Goal: Task Accomplishment & Management: Use online tool/utility

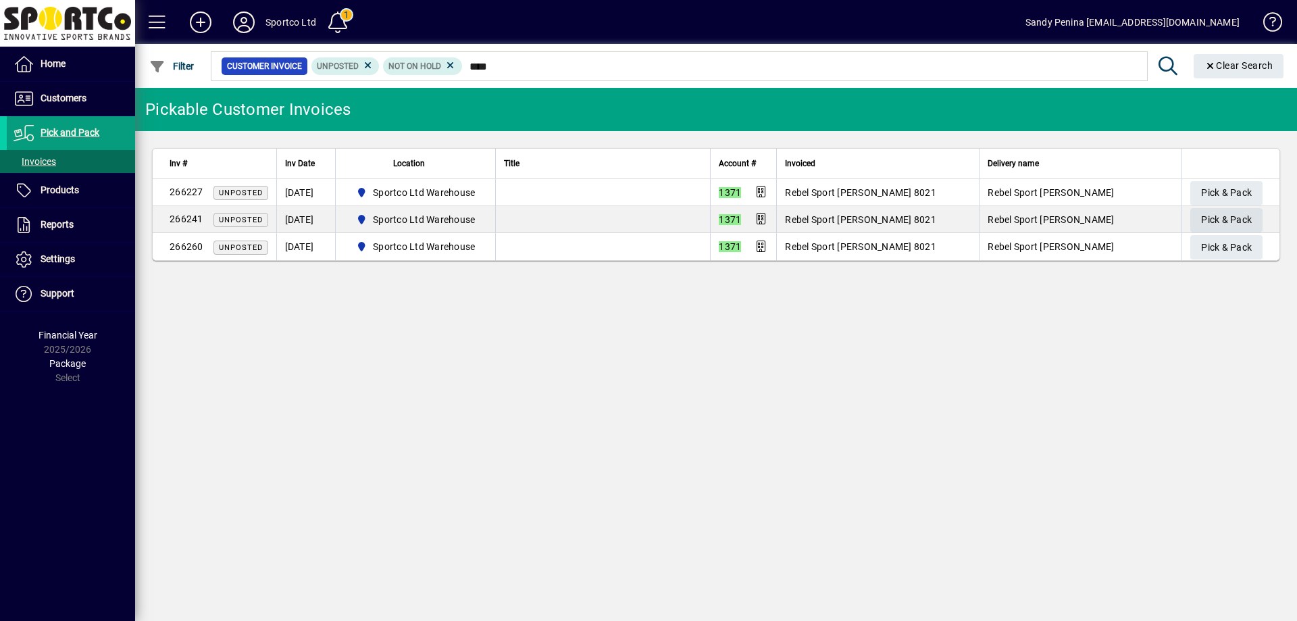
type input "****"
click at [1203, 223] on span "Pick & Pack" at bounding box center [1226, 220] width 51 height 22
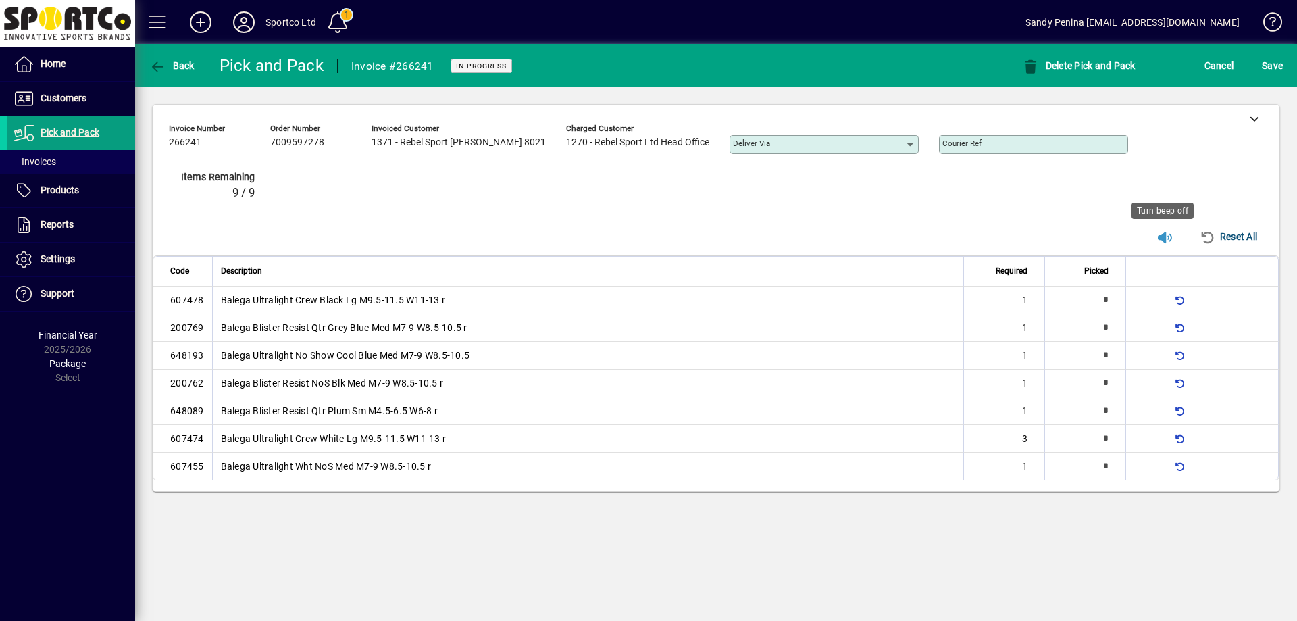
type input "*"
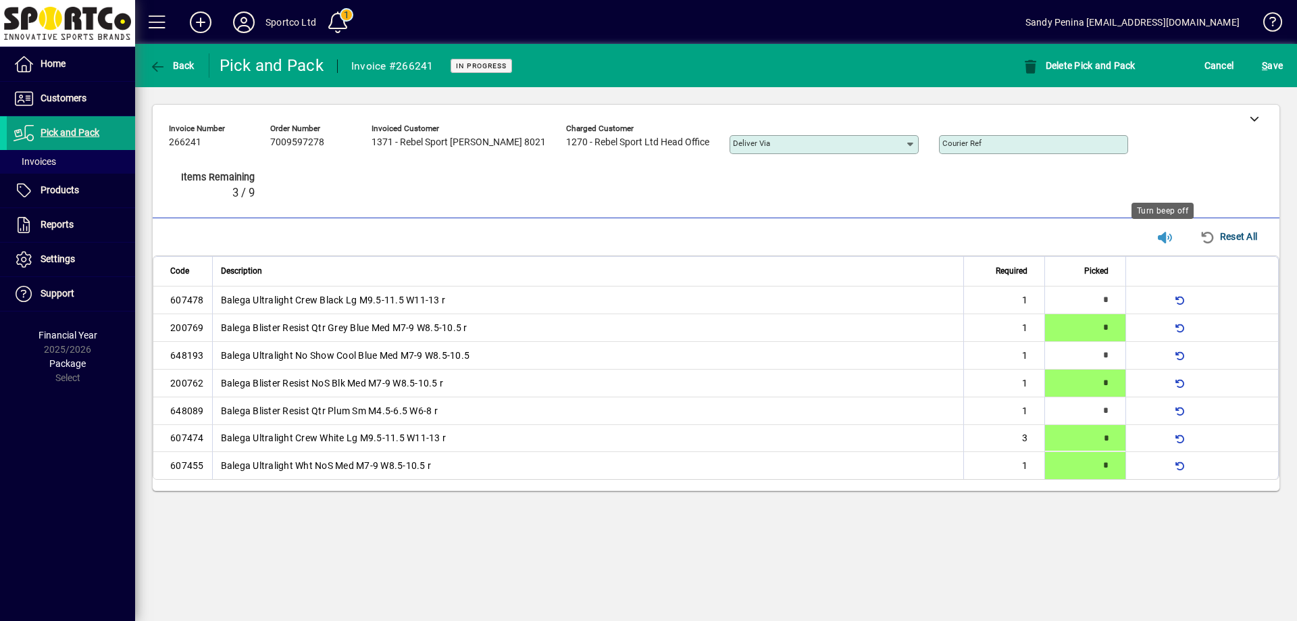
type input "*"
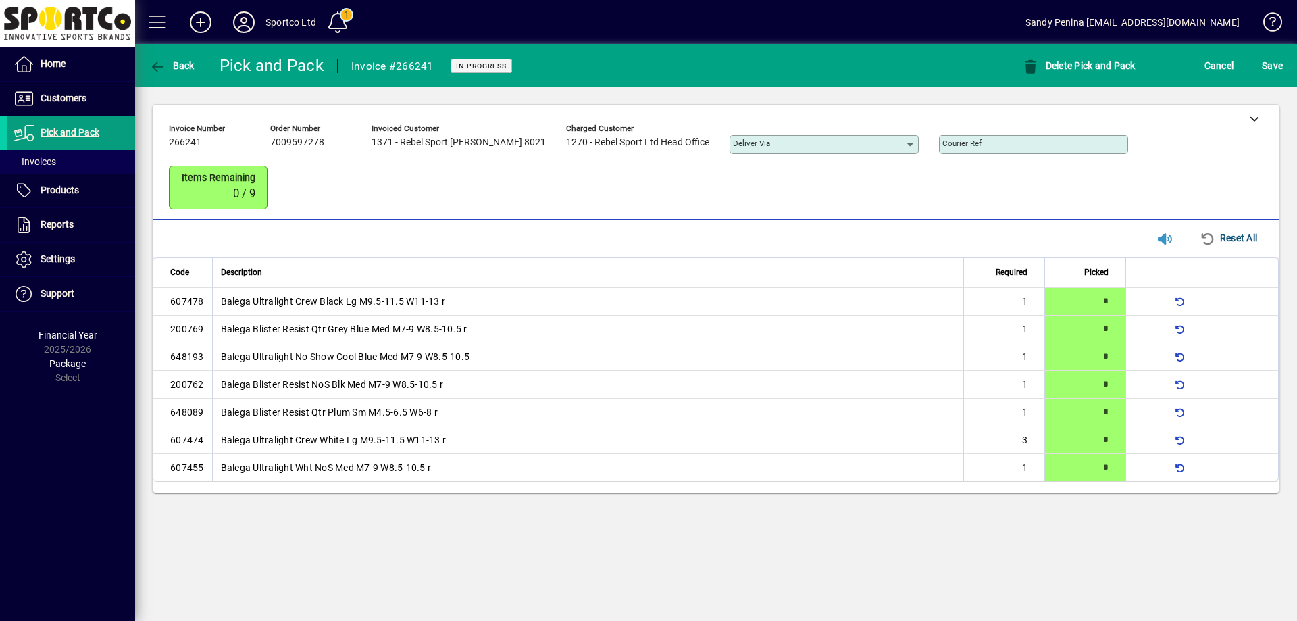
click at [1264, 82] on mat-toolbar-row "Back Pick and Pack Invoice #266241 In Progress Delete Pick and Pack Cancel S ave" at bounding box center [716, 65] width 1162 height 43
click at [1270, 73] on span "S ave" at bounding box center [1271, 66] width 21 height 22
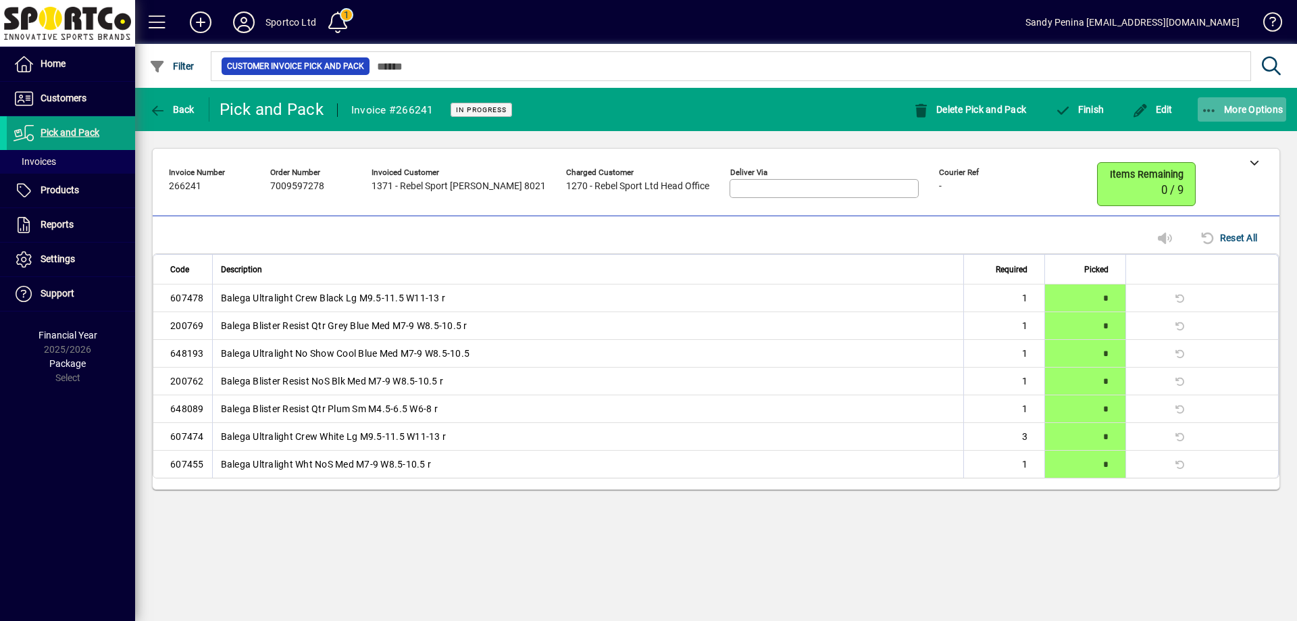
click at [1209, 109] on icon "button" at bounding box center [1209, 111] width 17 height 14
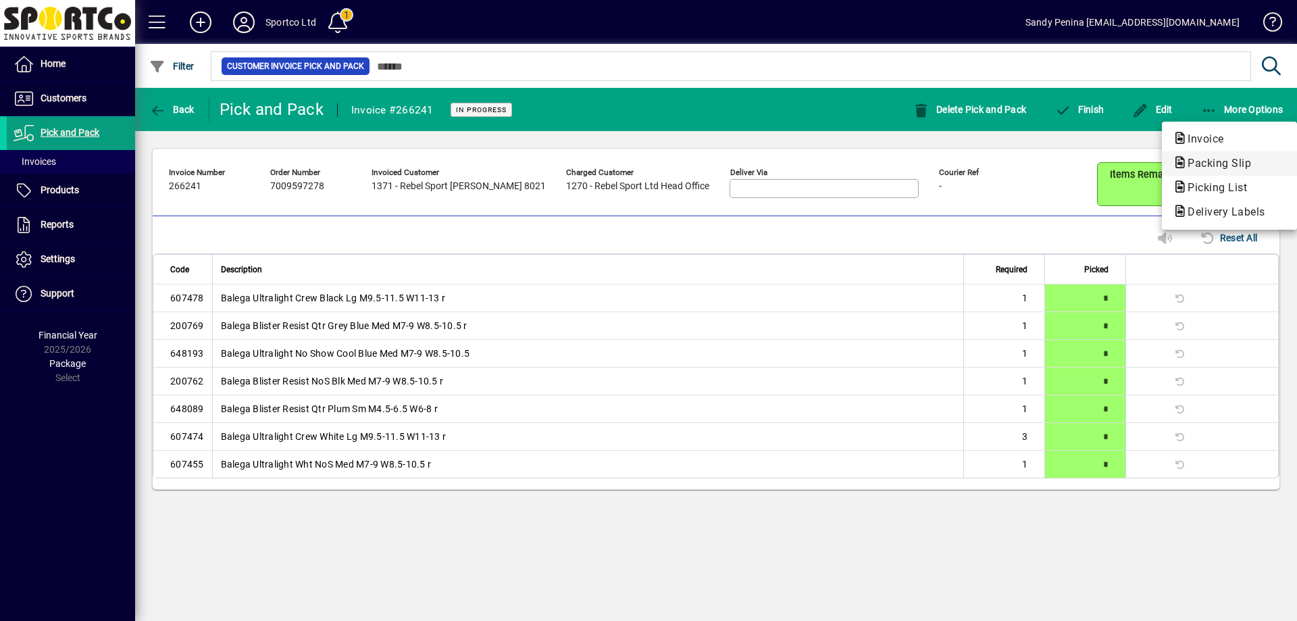
click at [1207, 155] on button "Packing Slip" at bounding box center [1229, 163] width 135 height 24
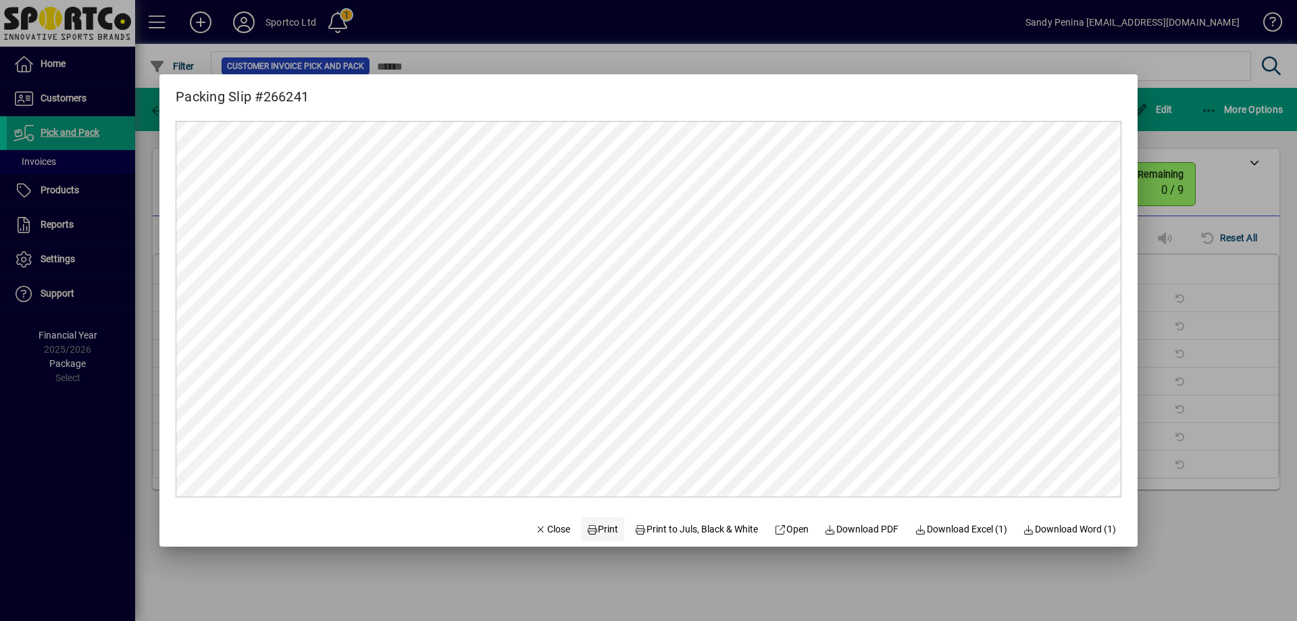
click at [596, 534] on span "Print" at bounding box center [602, 529] width 32 height 14
click at [552, 525] on span "Close" at bounding box center [552, 529] width 35 height 14
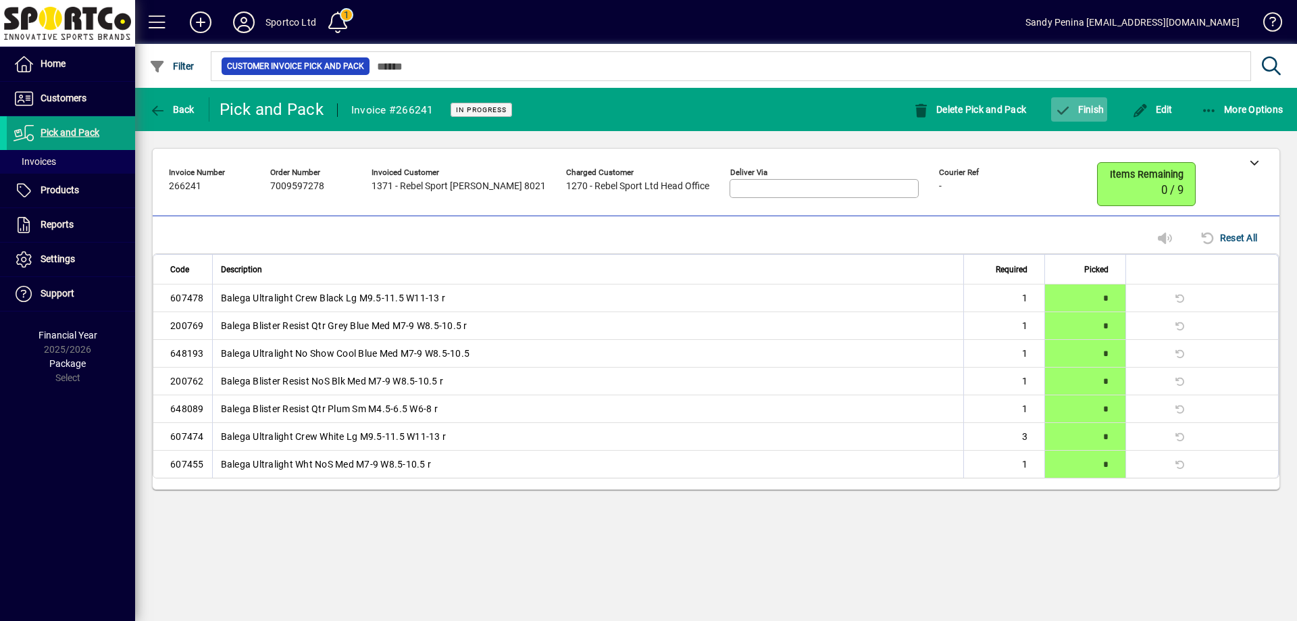
click at [1091, 107] on span "Finish" at bounding box center [1078, 109] width 49 height 11
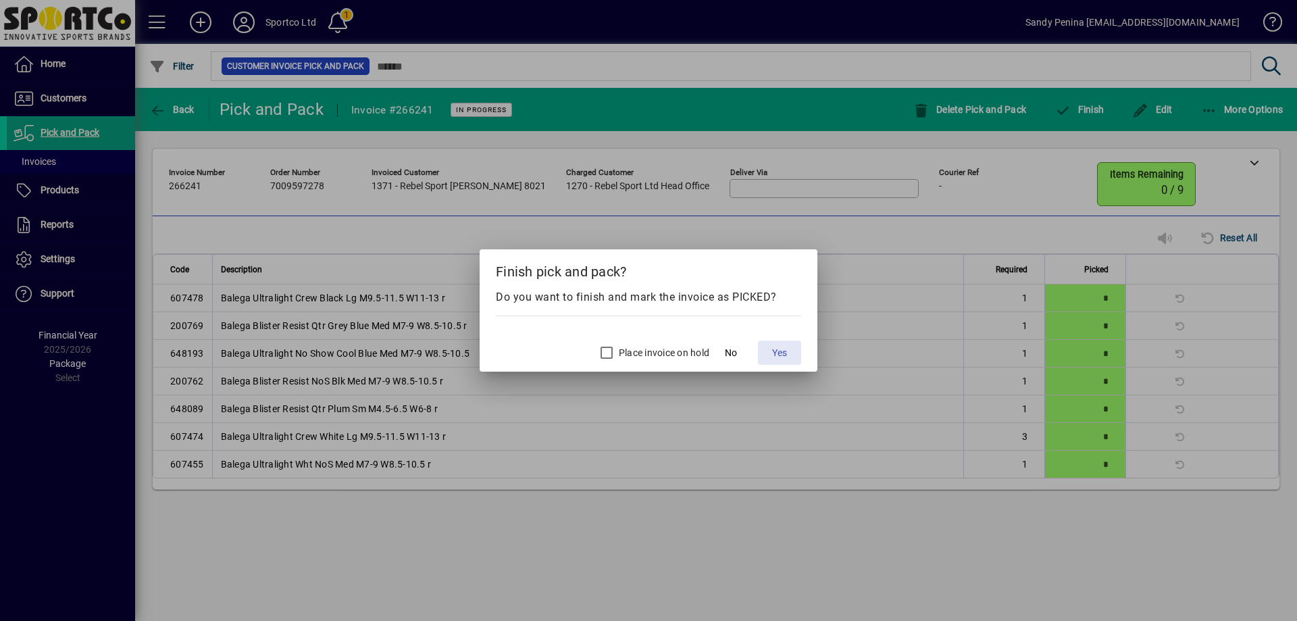
click at [774, 356] on span "Yes" at bounding box center [779, 353] width 15 height 14
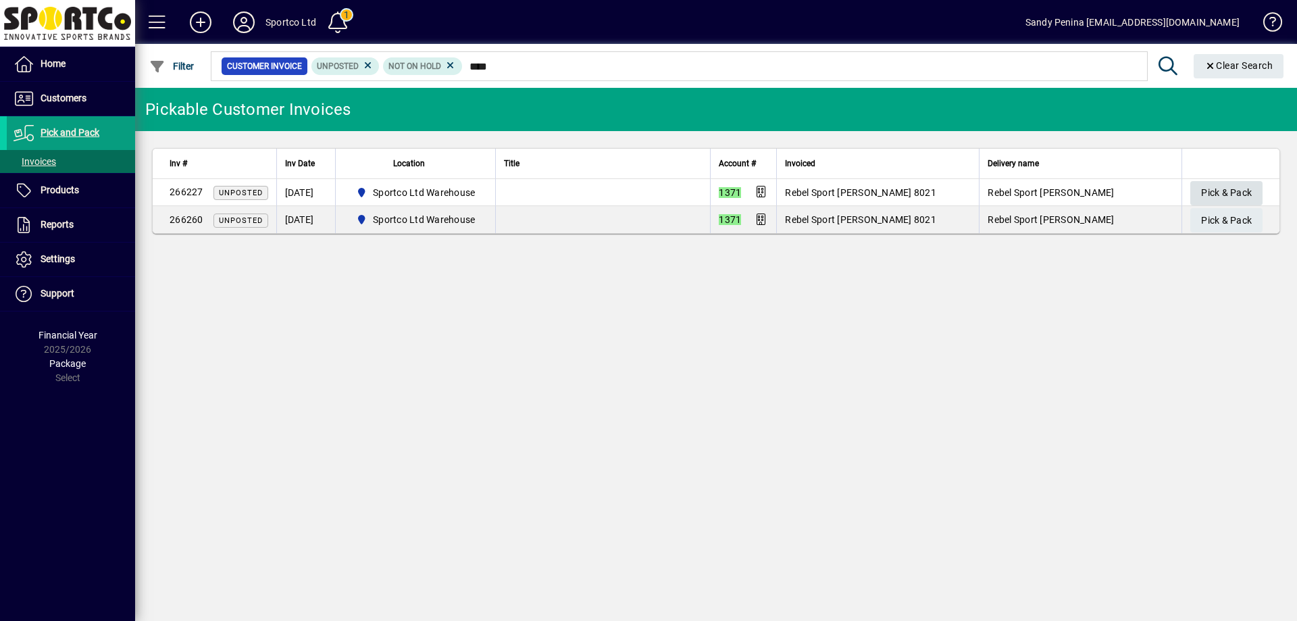
type input "****"
click at [1242, 194] on span "Pick & Pack" at bounding box center [1226, 193] width 51 height 22
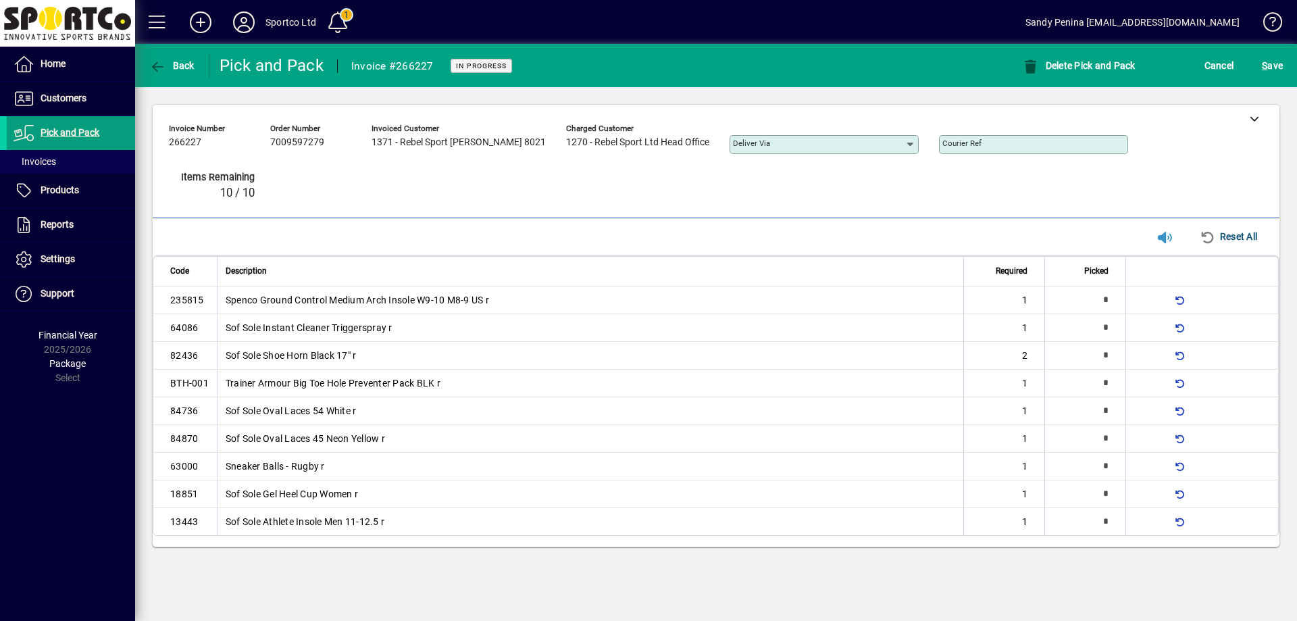
type input "*"
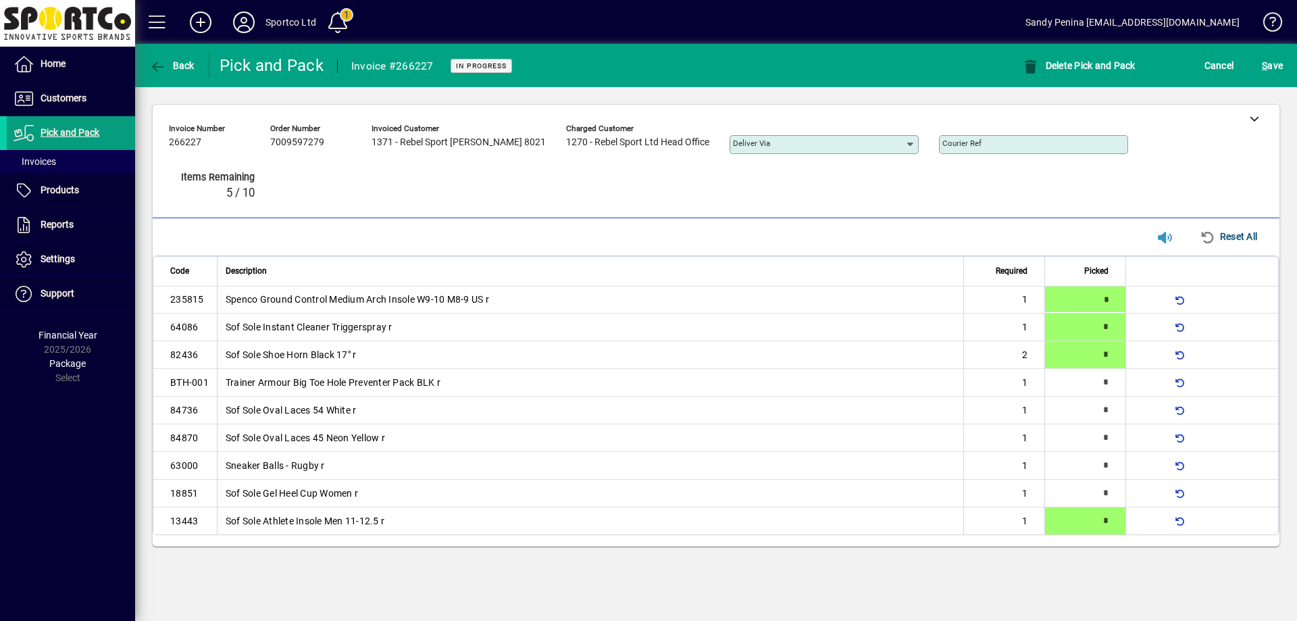
type input "*"
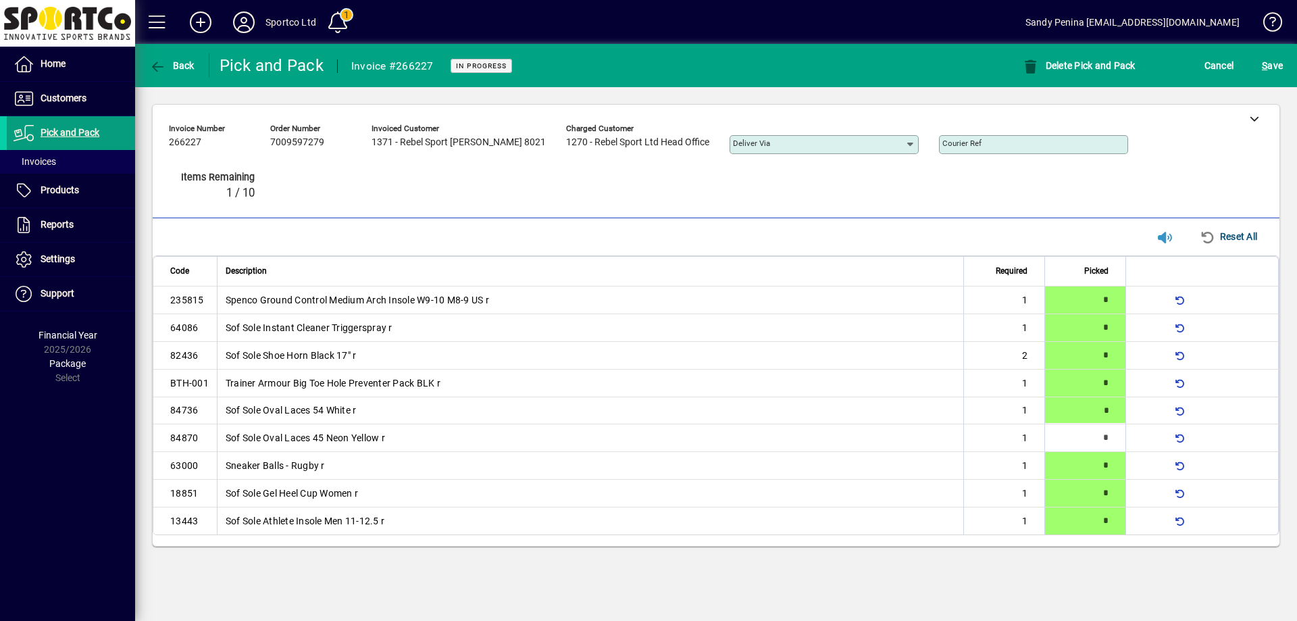
type input "*"
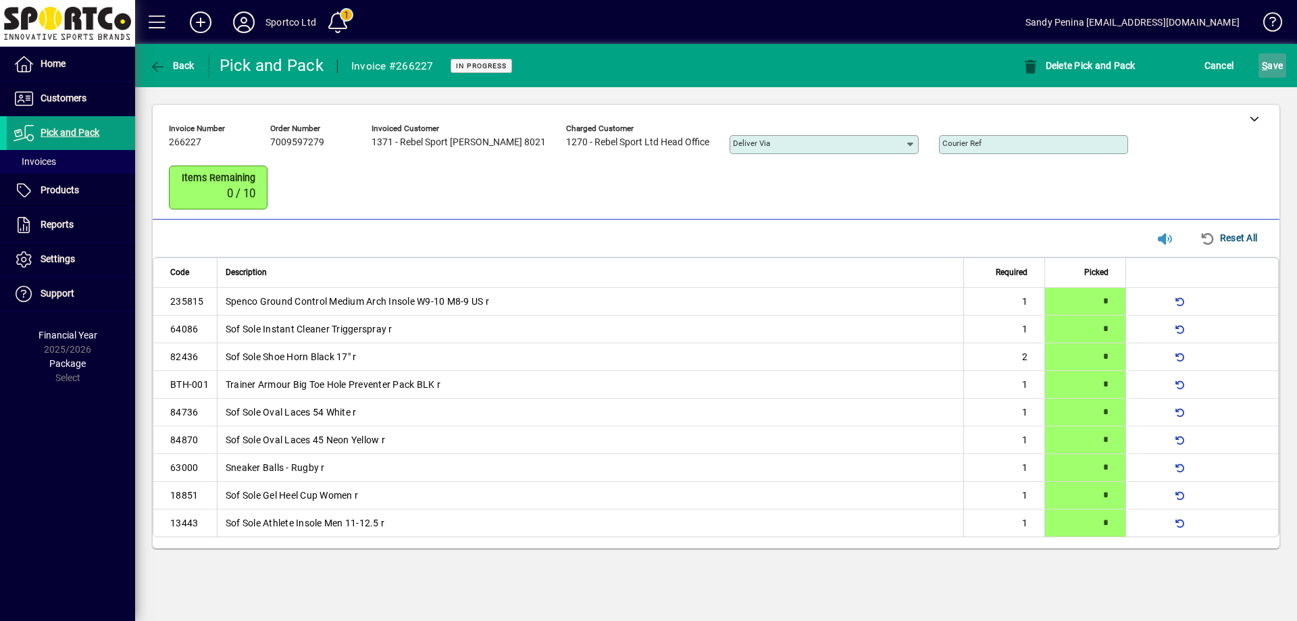
click at [1272, 66] on span "S ave" at bounding box center [1271, 66] width 21 height 22
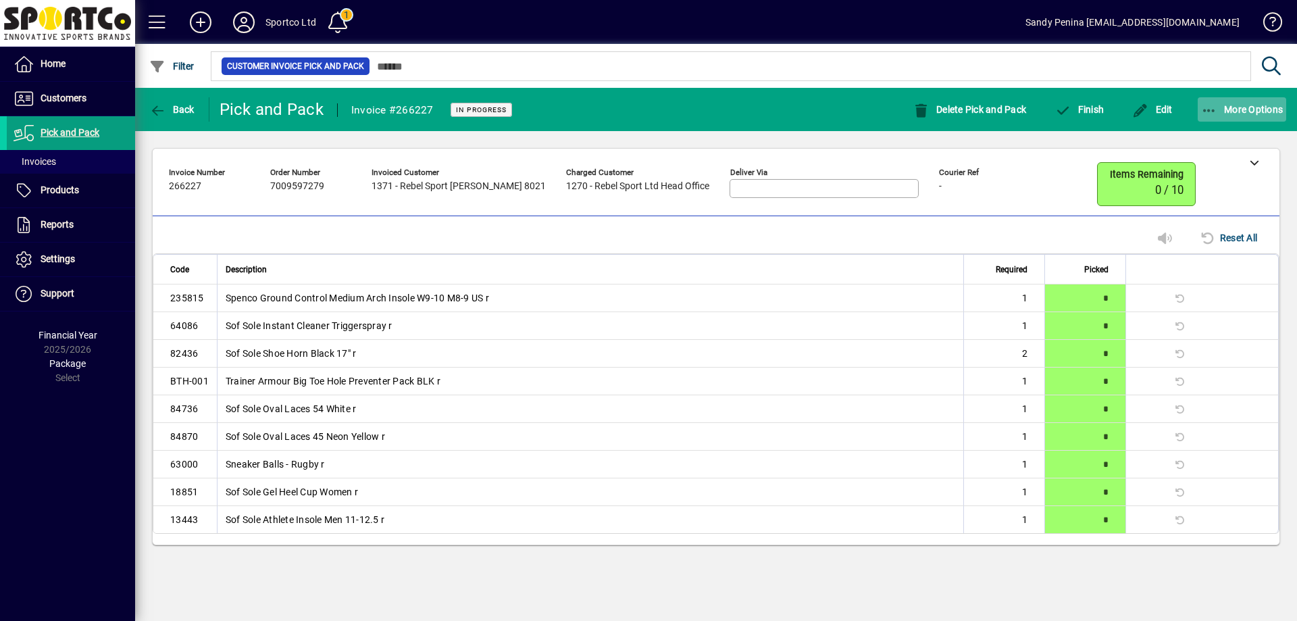
click at [1221, 103] on span "button" at bounding box center [1241, 109] width 89 height 32
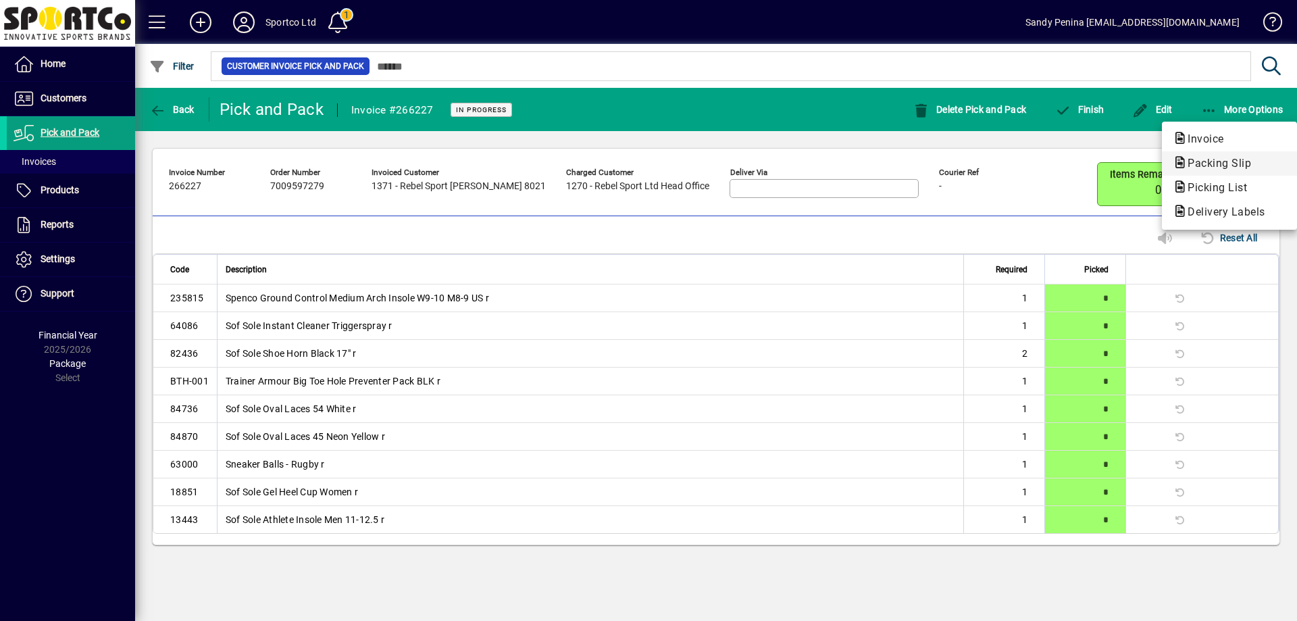
click at [1197, 159] on span "Packing Slip" at bounding box center [1214, 163] width 85 height 13
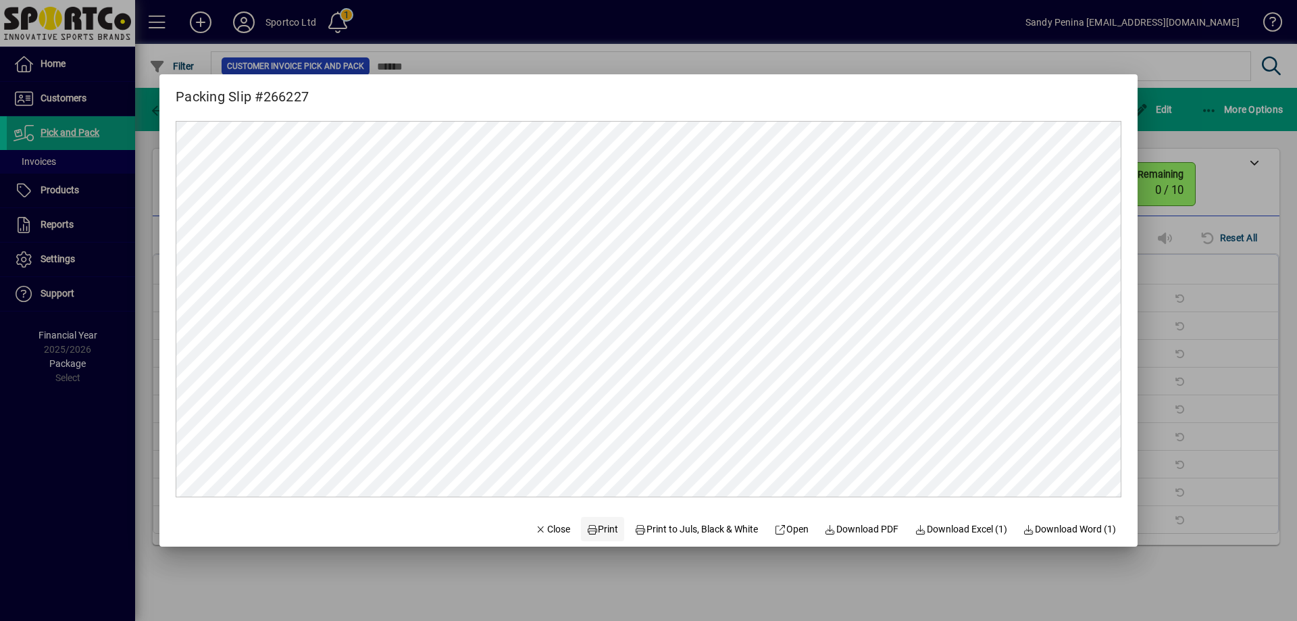
click at [596, 534] on span "Print" at bounding box center [602, 529] width 32 height 14
click at [550, 534] on span "Close" at bounding box center [552, 529] width 35 height 14
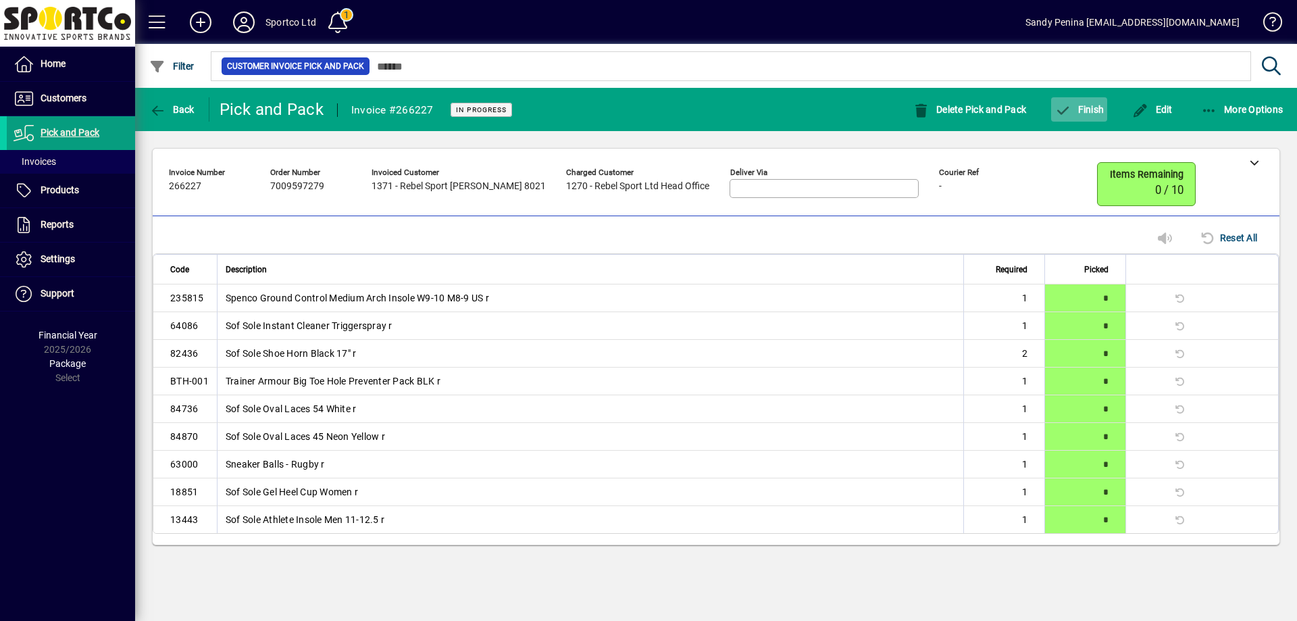
click at [1078, 115] on span "button" at bounding box center [1079, 109] width 56 height 32
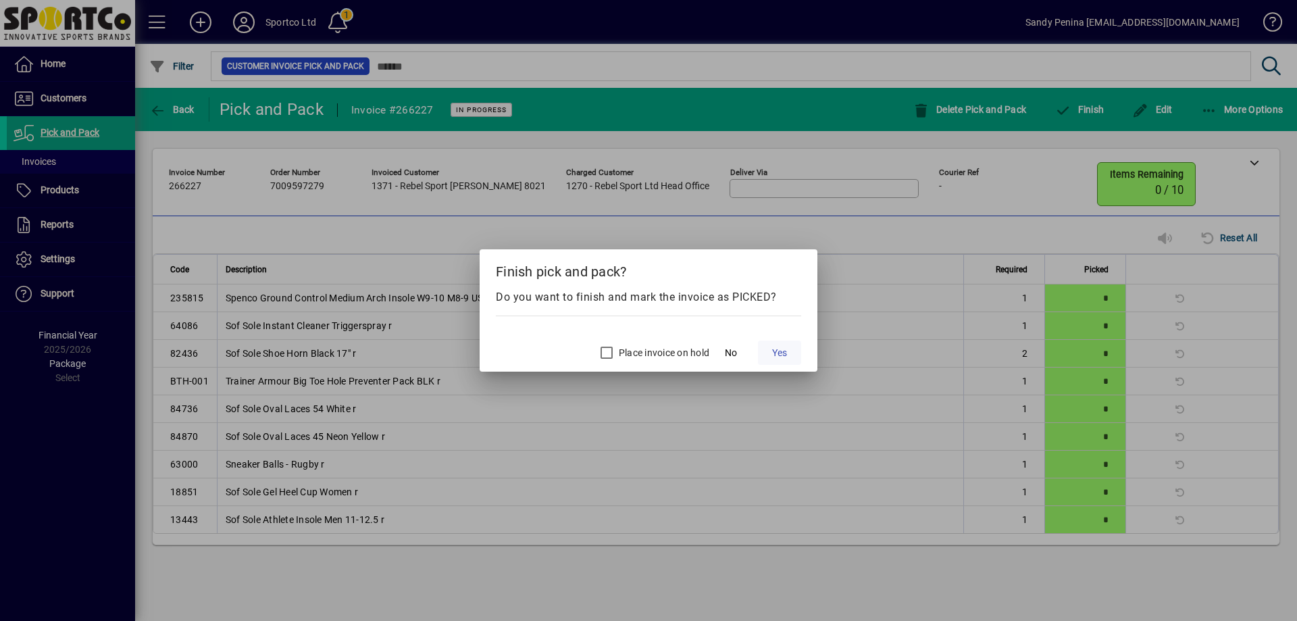
click at [775, 357] on span "Yes" at bounding box center [779, 353] width 15 height 14
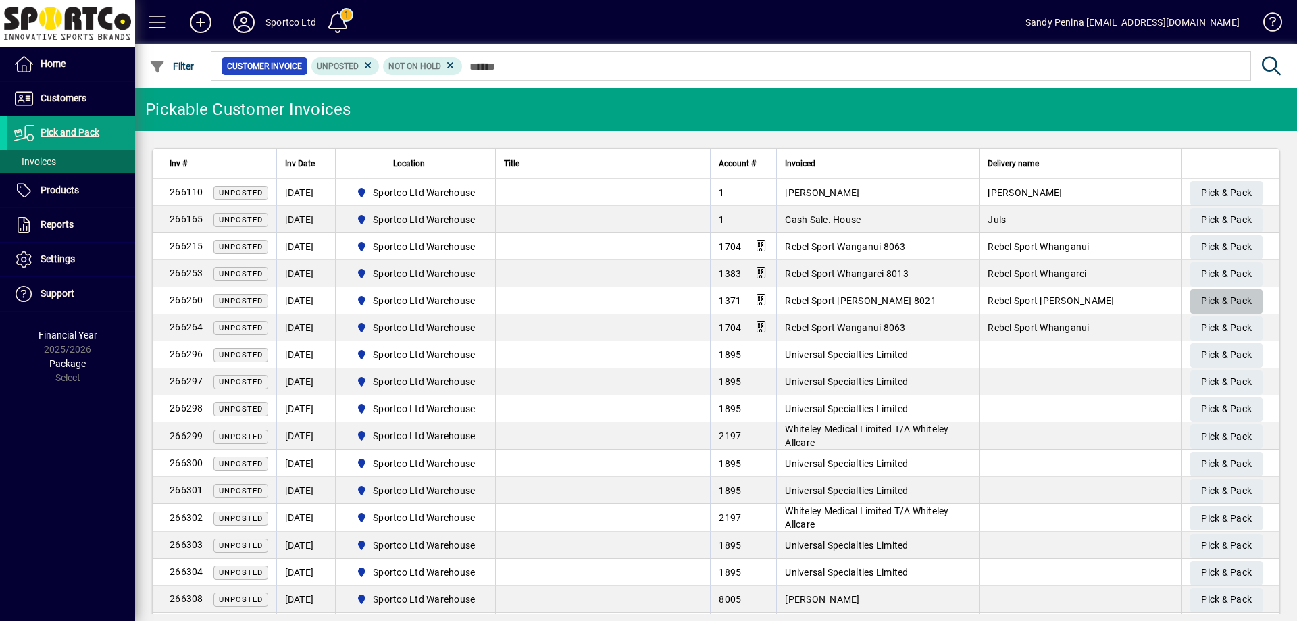
click at [1215, 296] on span "Pick & Pack" at bounding box center [1226, 301] width 51 height 22
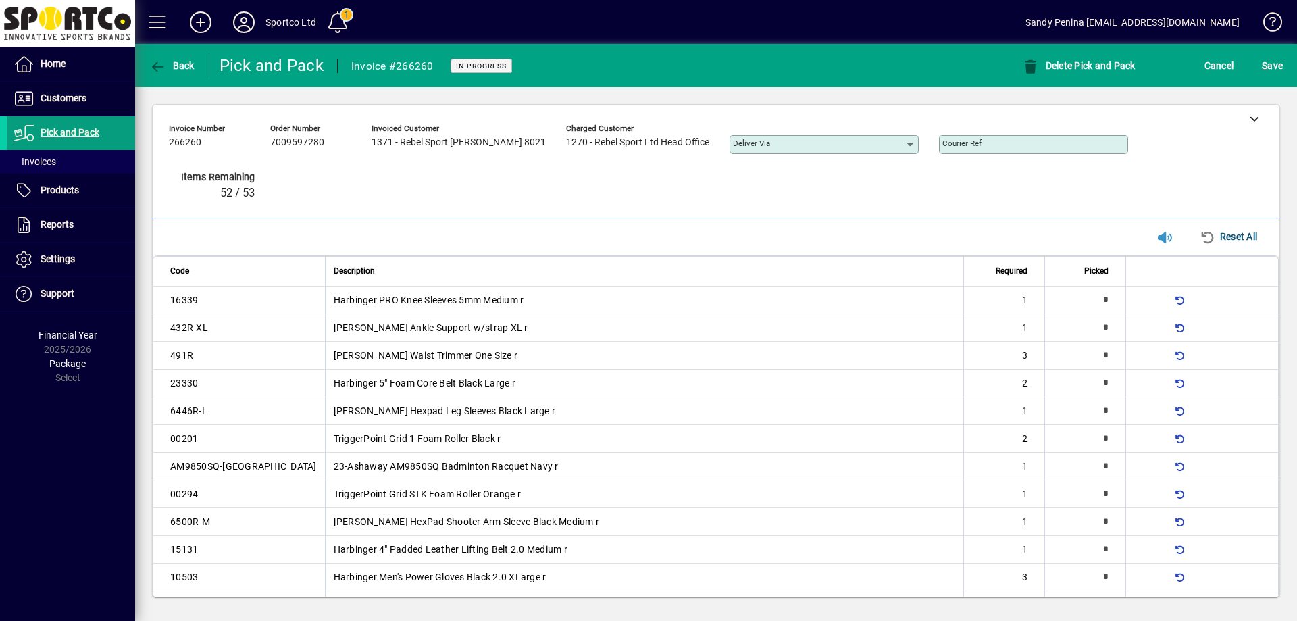
scroll to position [642, 0]
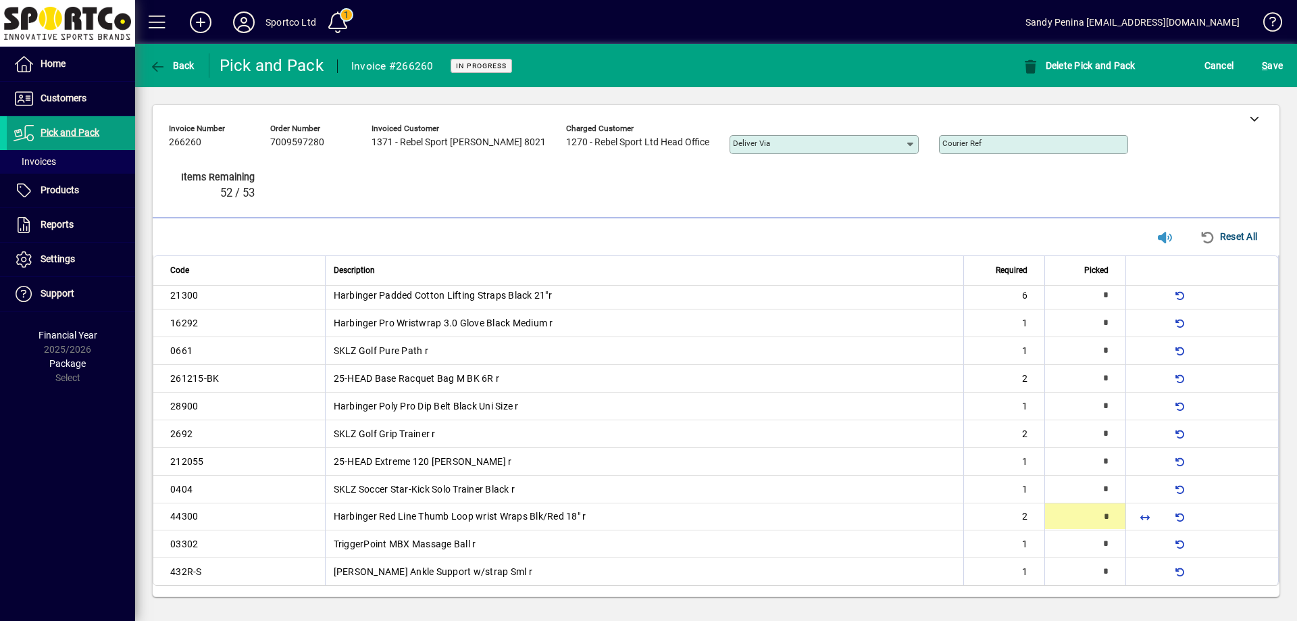
type input "*"
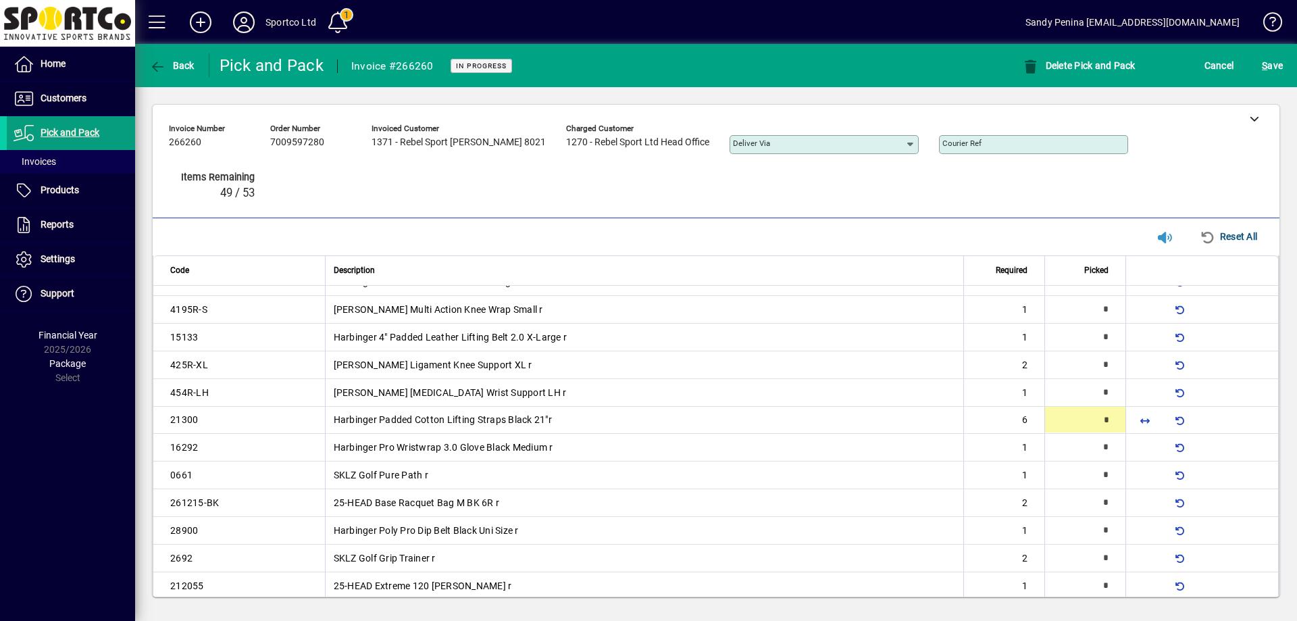
scroll to position [512, 0]
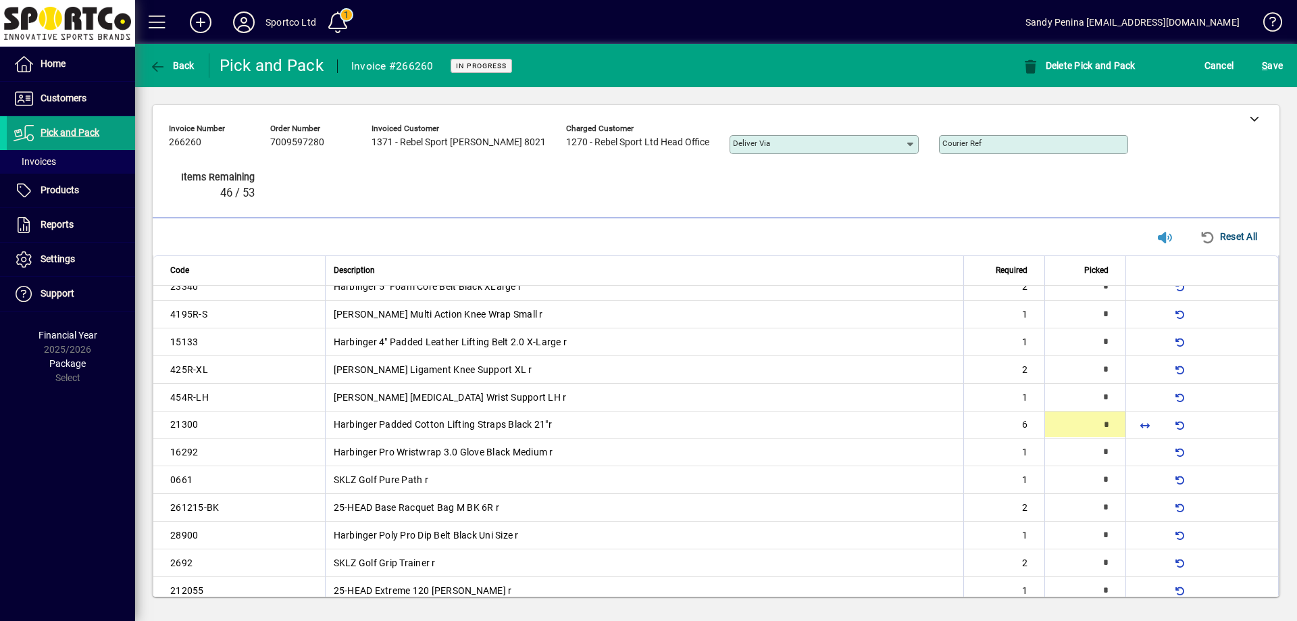
type input "*"
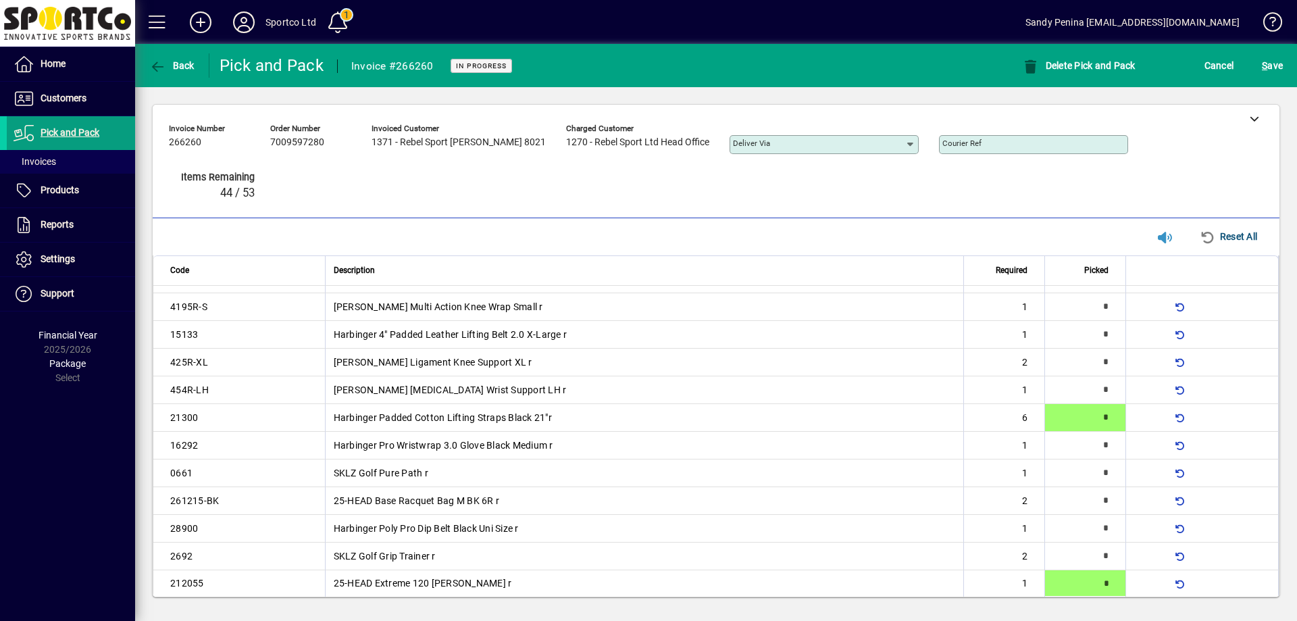
type input "*"
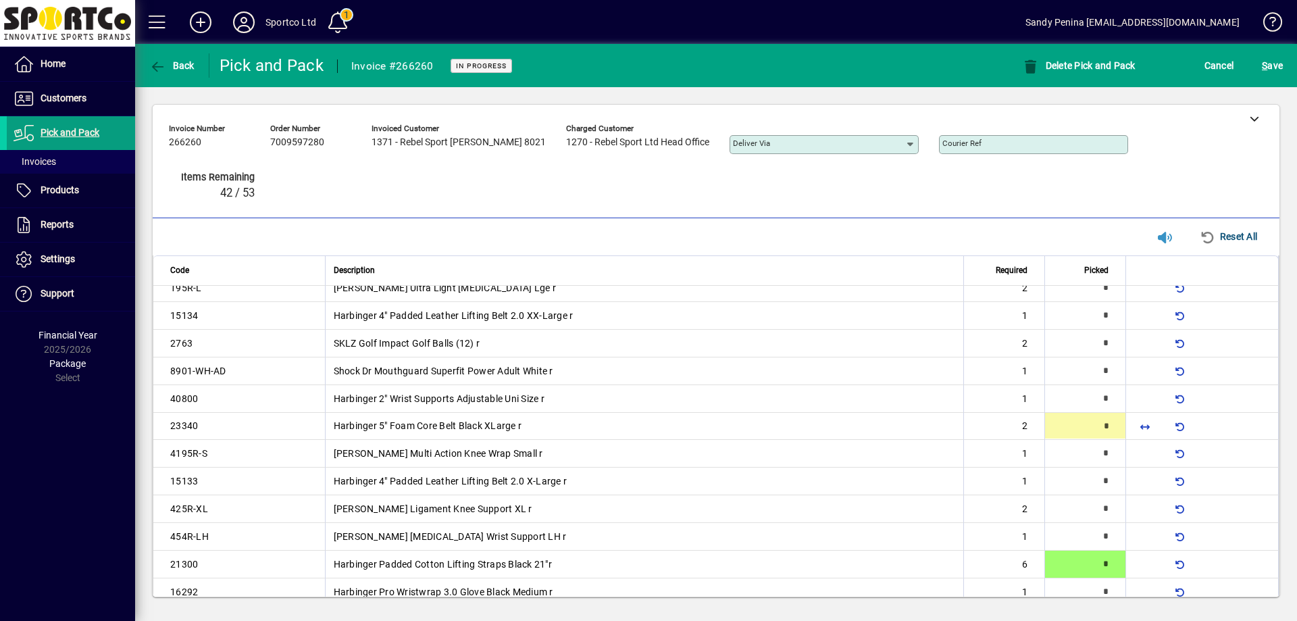
type input "*"
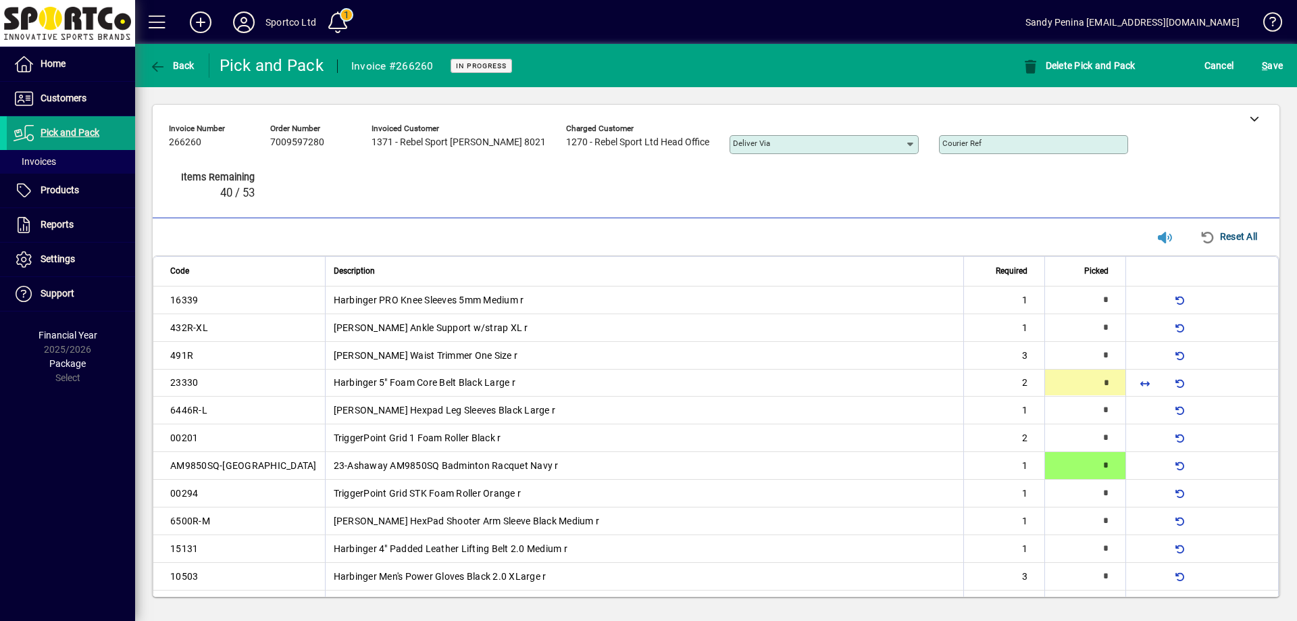
type input "*"
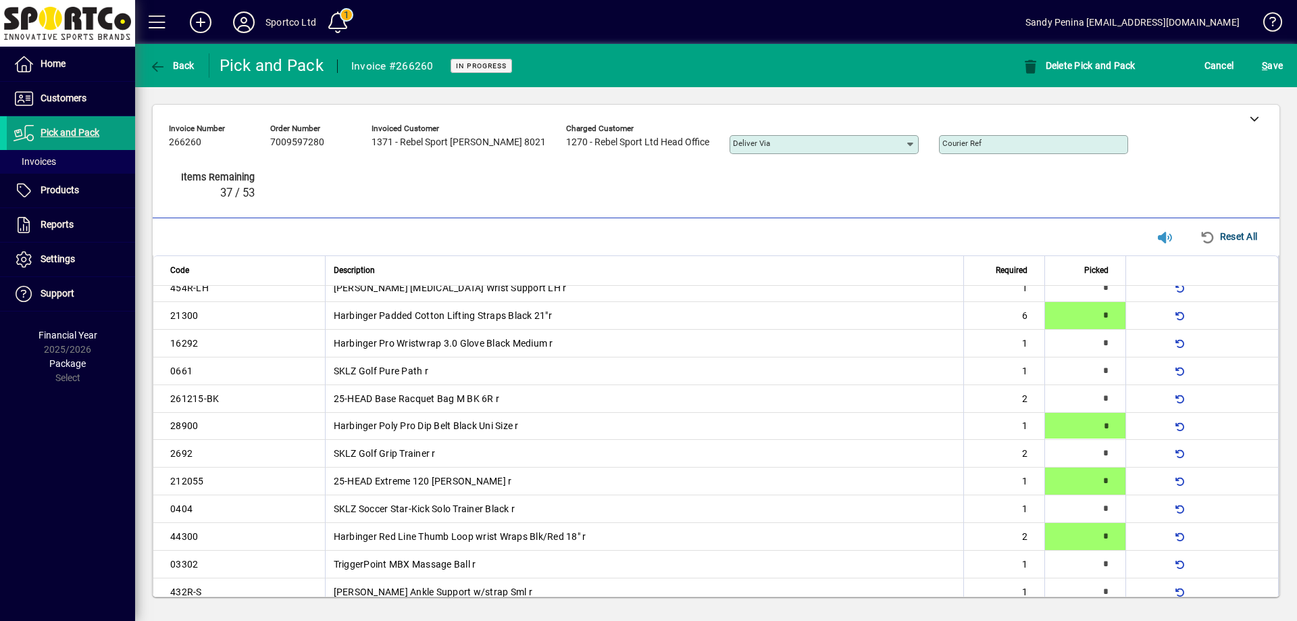
type input "*"
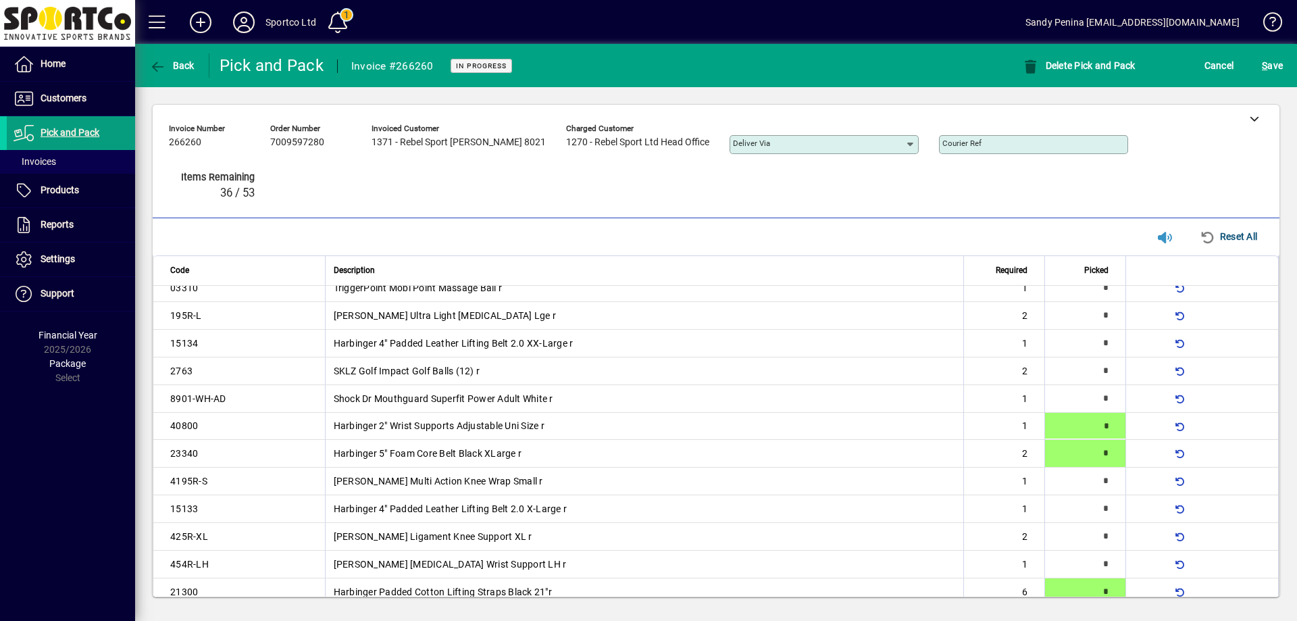
type input "*"
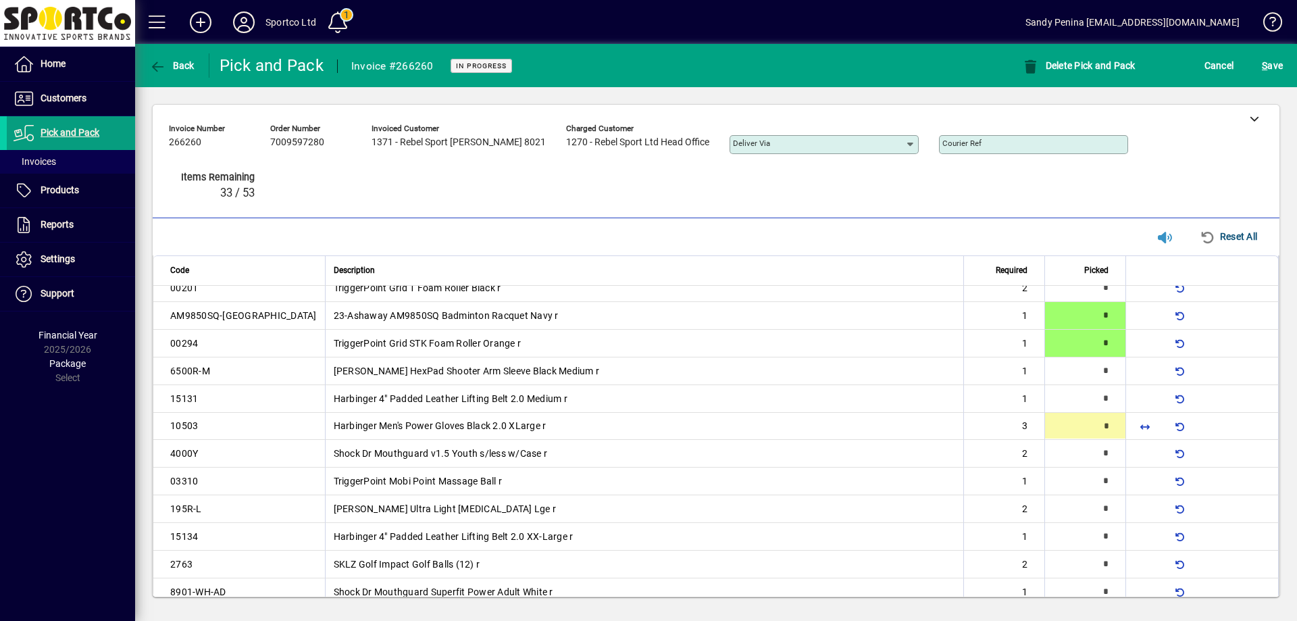
scroll to position [152, 0]
type input "*"
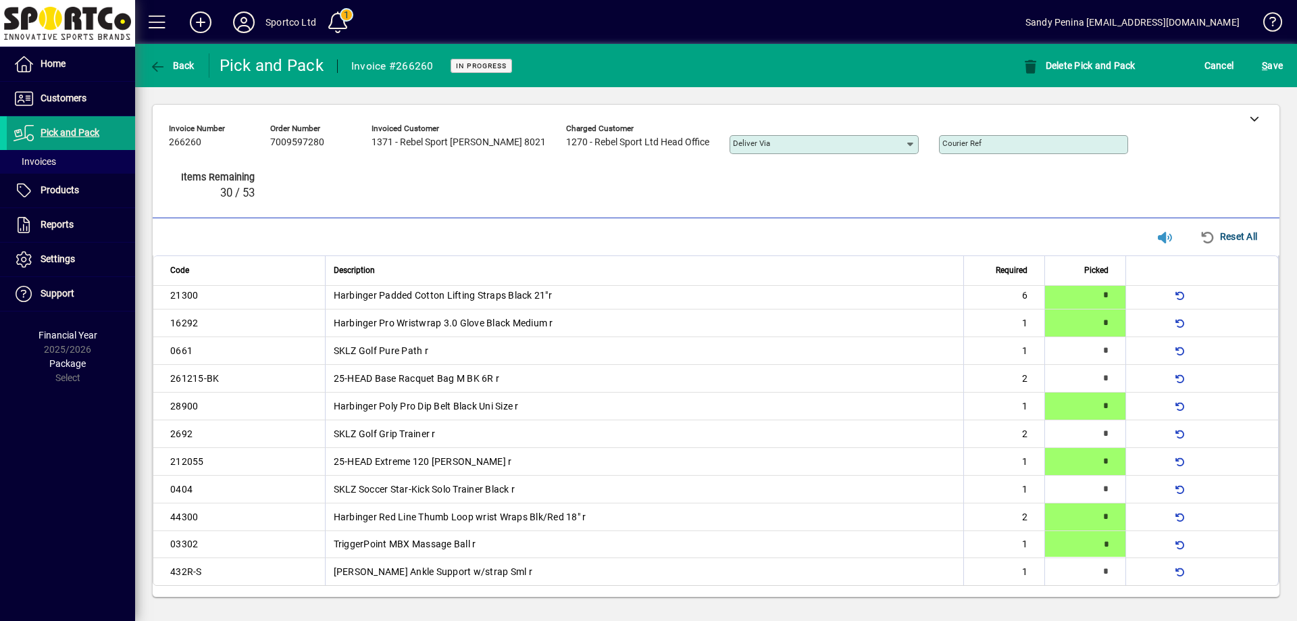
type input "*"
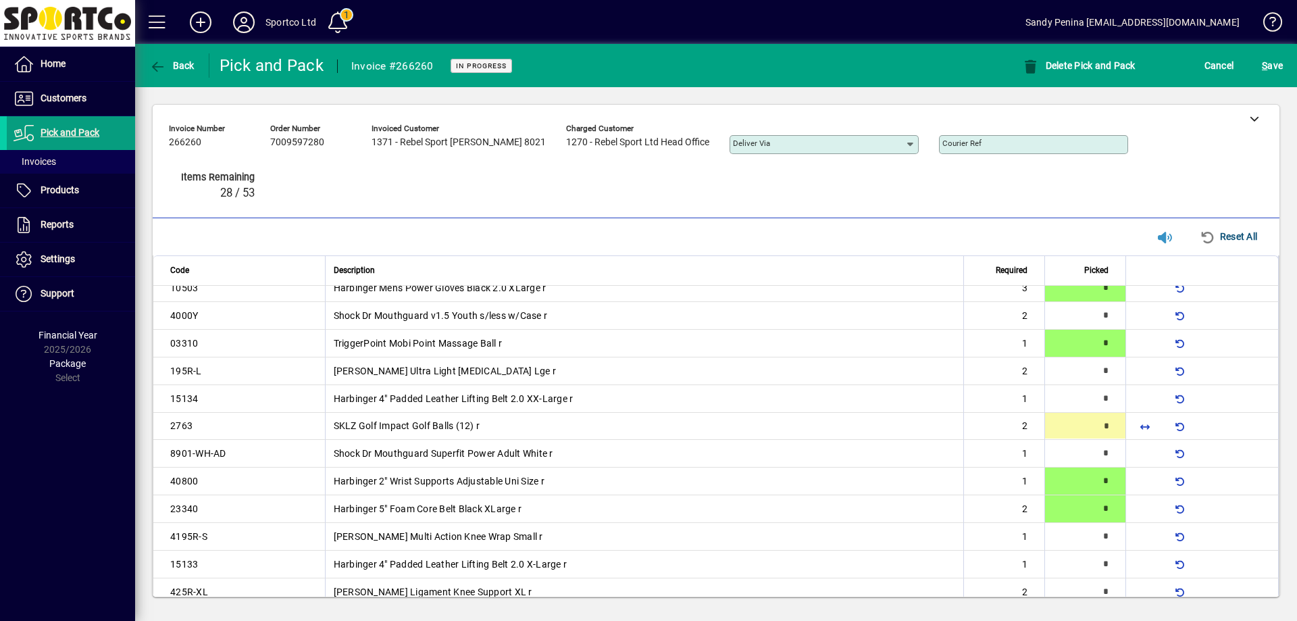
type input "*"
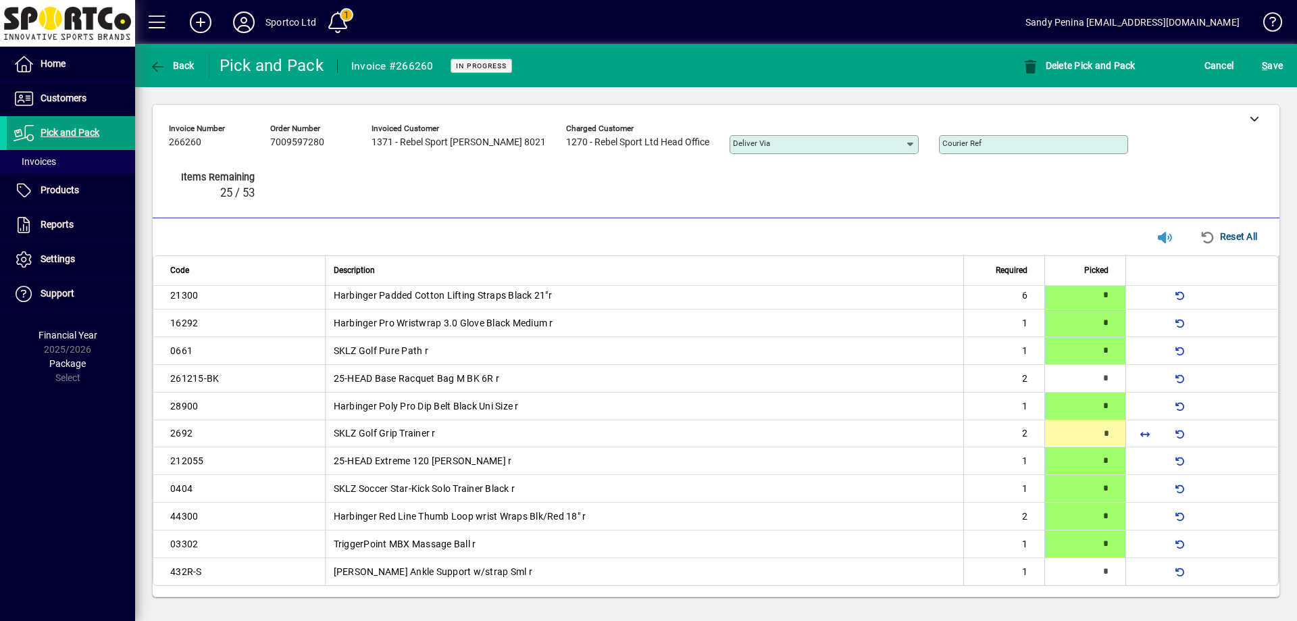
type input "*"
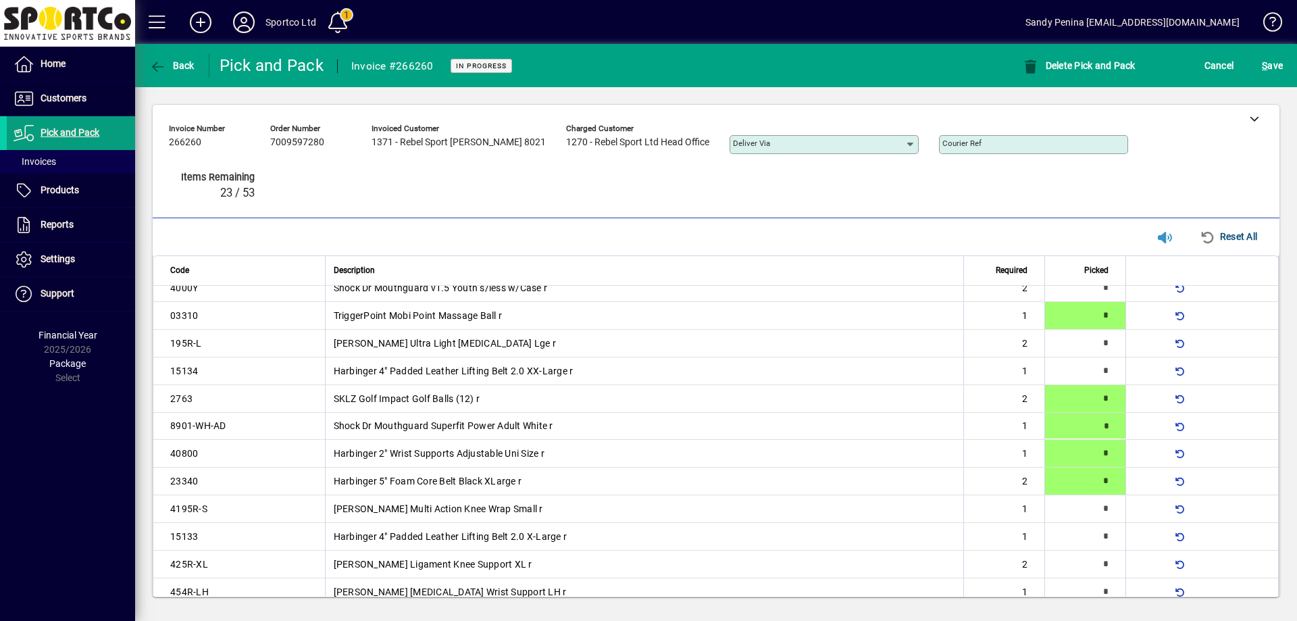
type input "*"
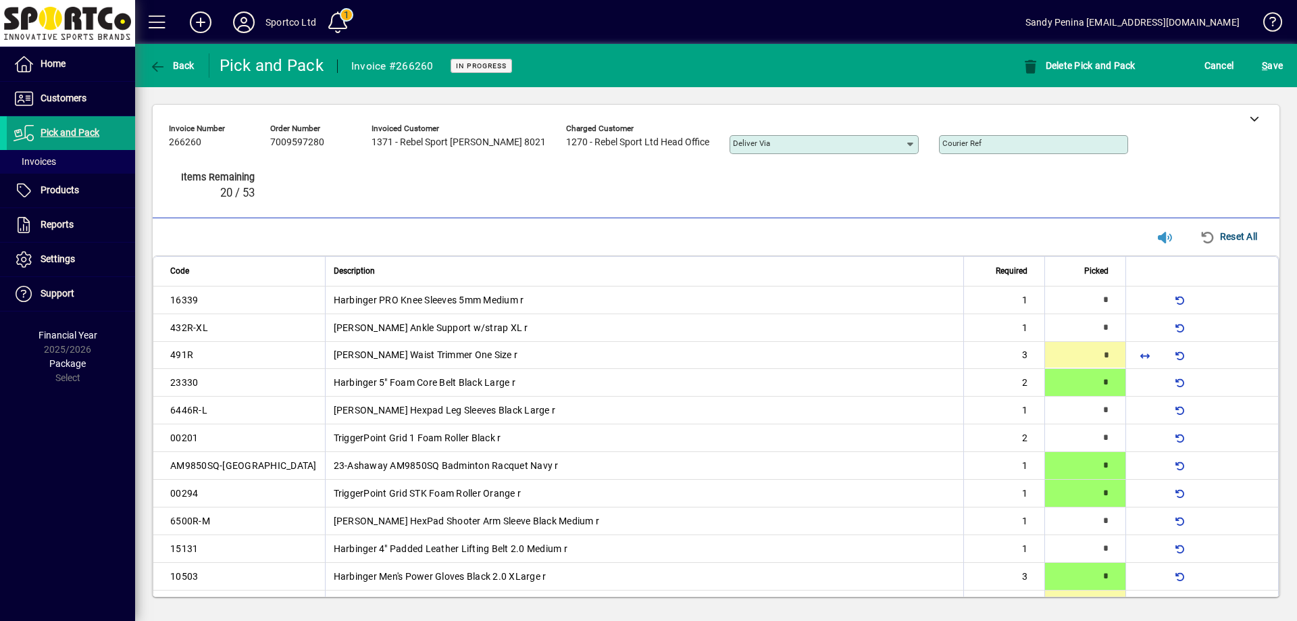
type input "*"
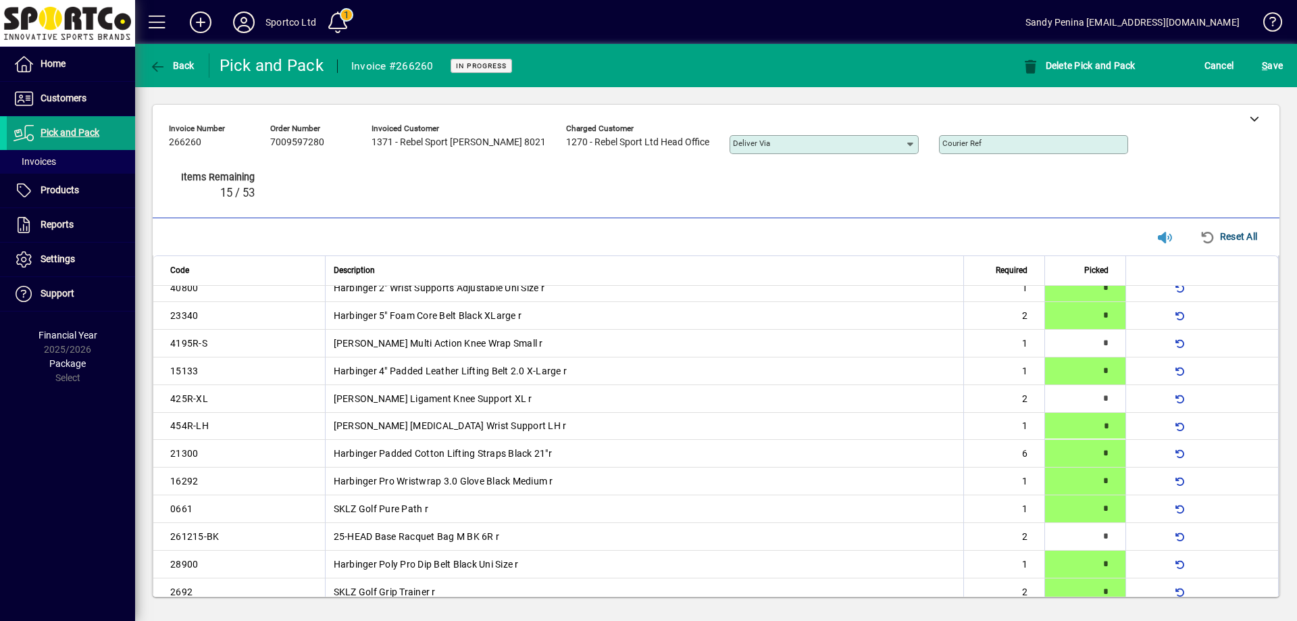
type input "*"
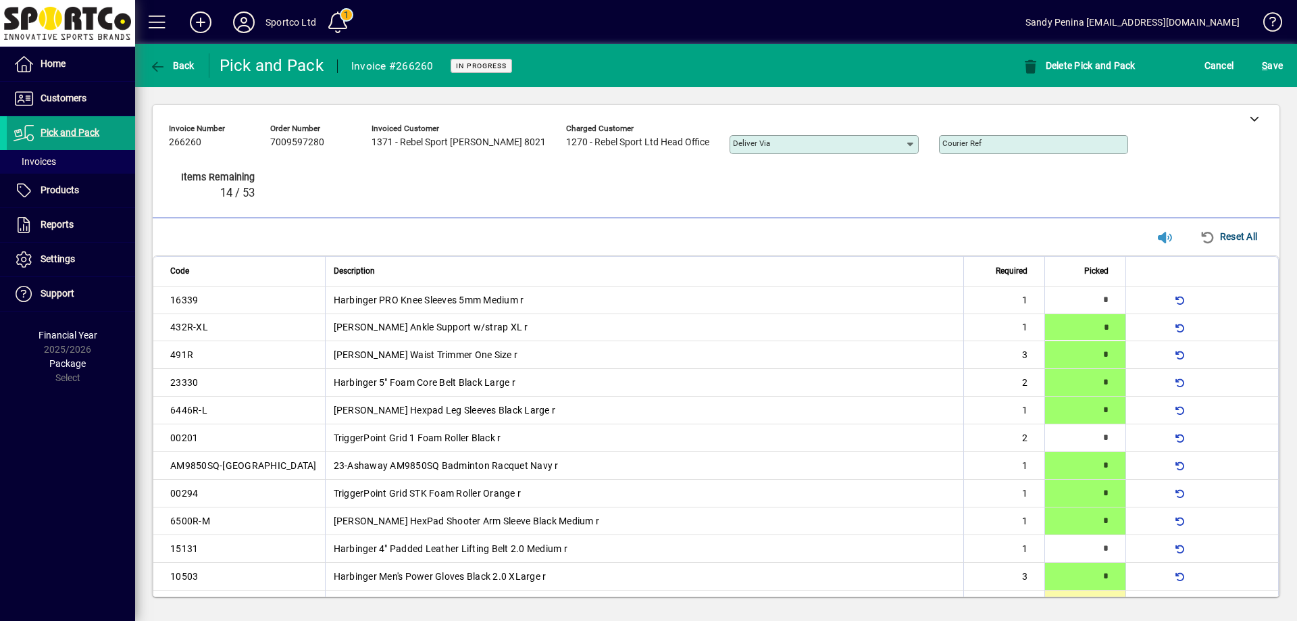
type input "*"
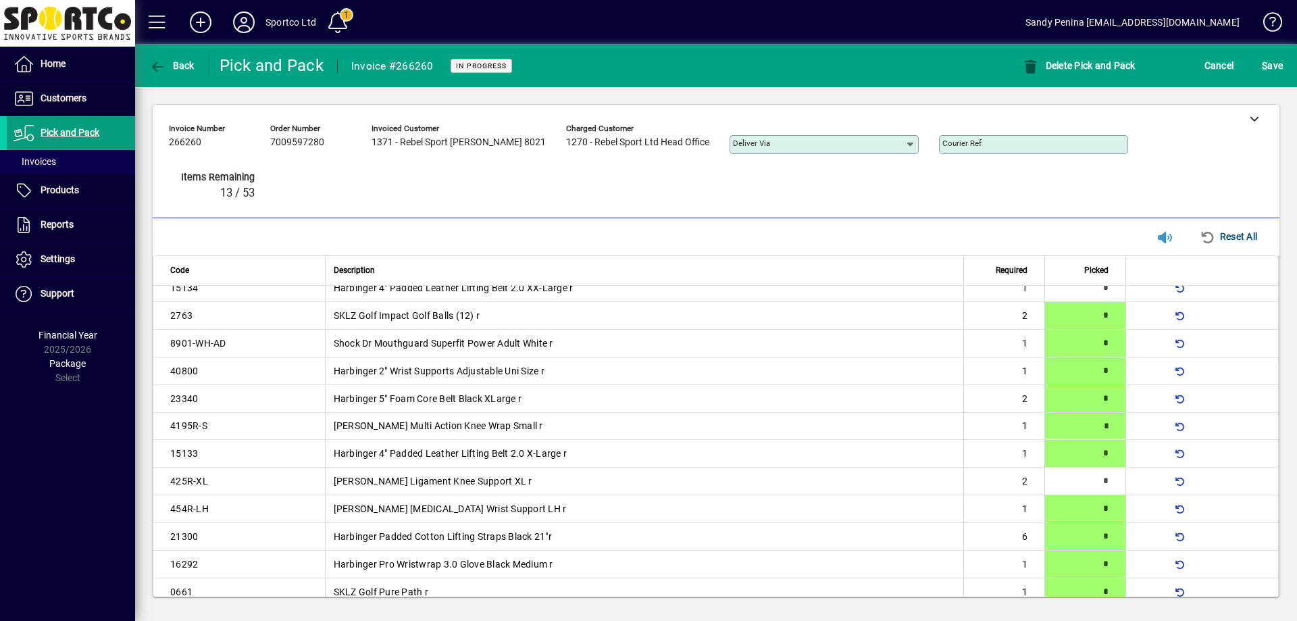
type input "*"
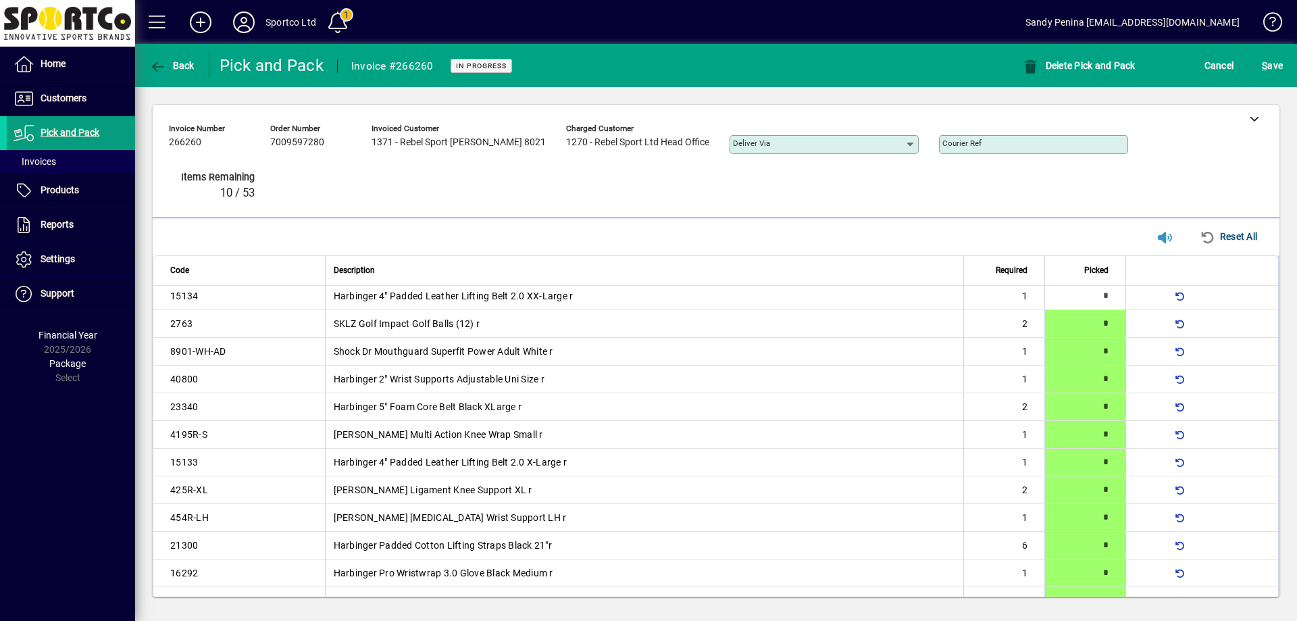
type input "*"
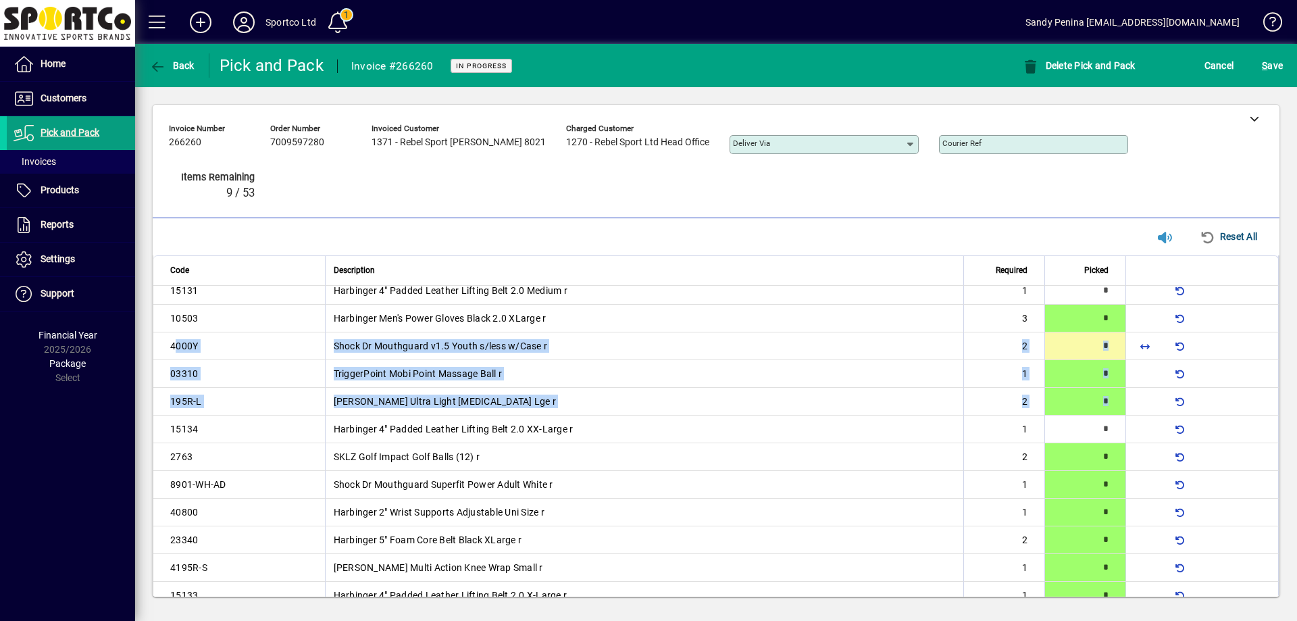
drag, startPoint x: 1208, startPoint y: 325, endPoint x: 1190, endPoint y: 327, distance: 18.3
click at [1206, 325] on tbody "16339 Harbinger PRO Knee Sleeves 5mm Medium r 1 * 432R-XL McDavid Ankle Support…" at bounding box center [715, 498] width 1125 height 941
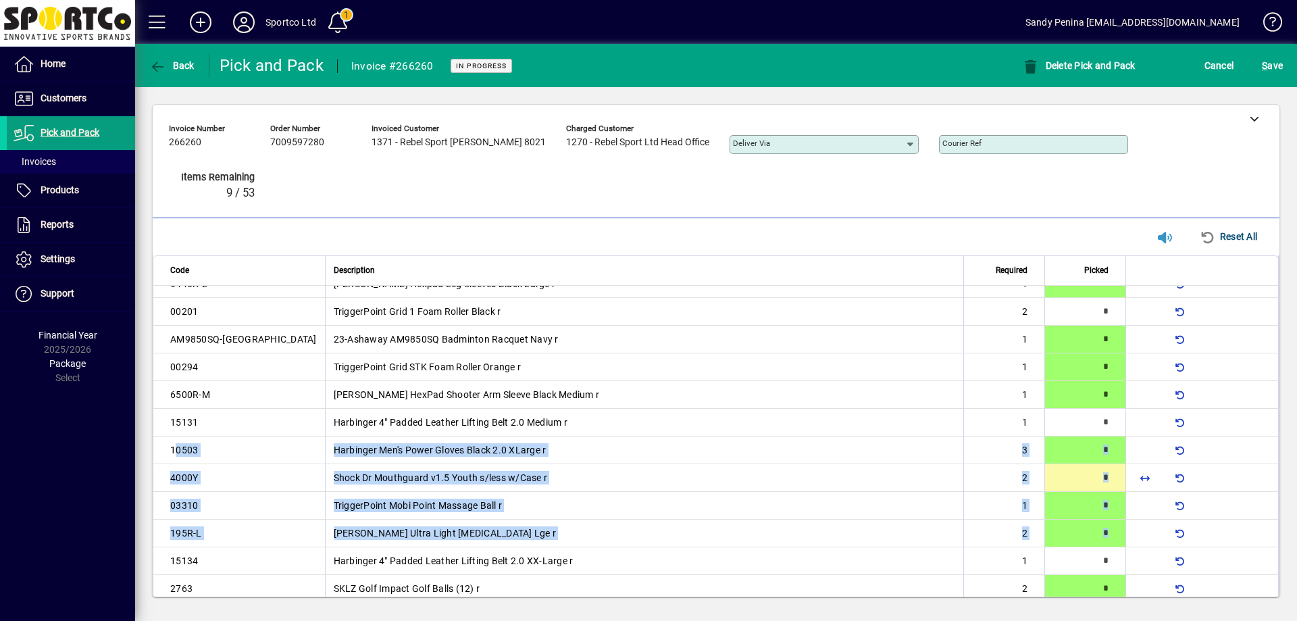
scroll to position [121, 0]
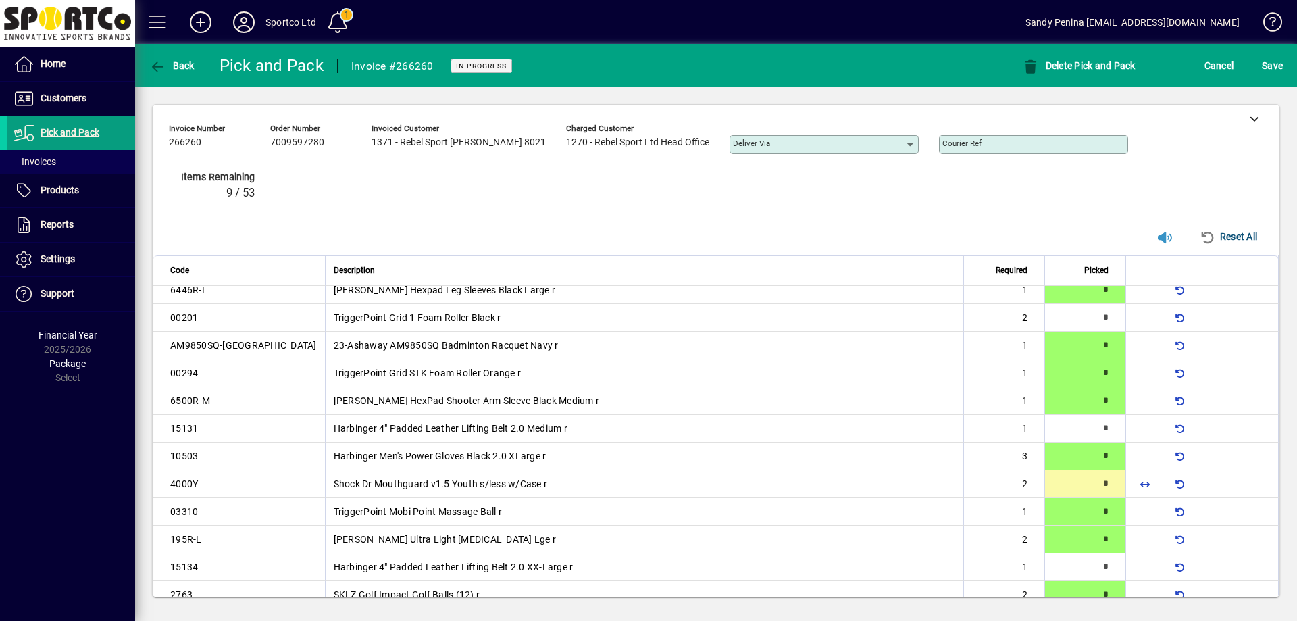
click at [1181, 189] on div "Invoice number 266260 Order number 7009597280 Invoiced customer 1371 - Rebel Sp…" at bounding box center [706, 164] width 1074 height 93
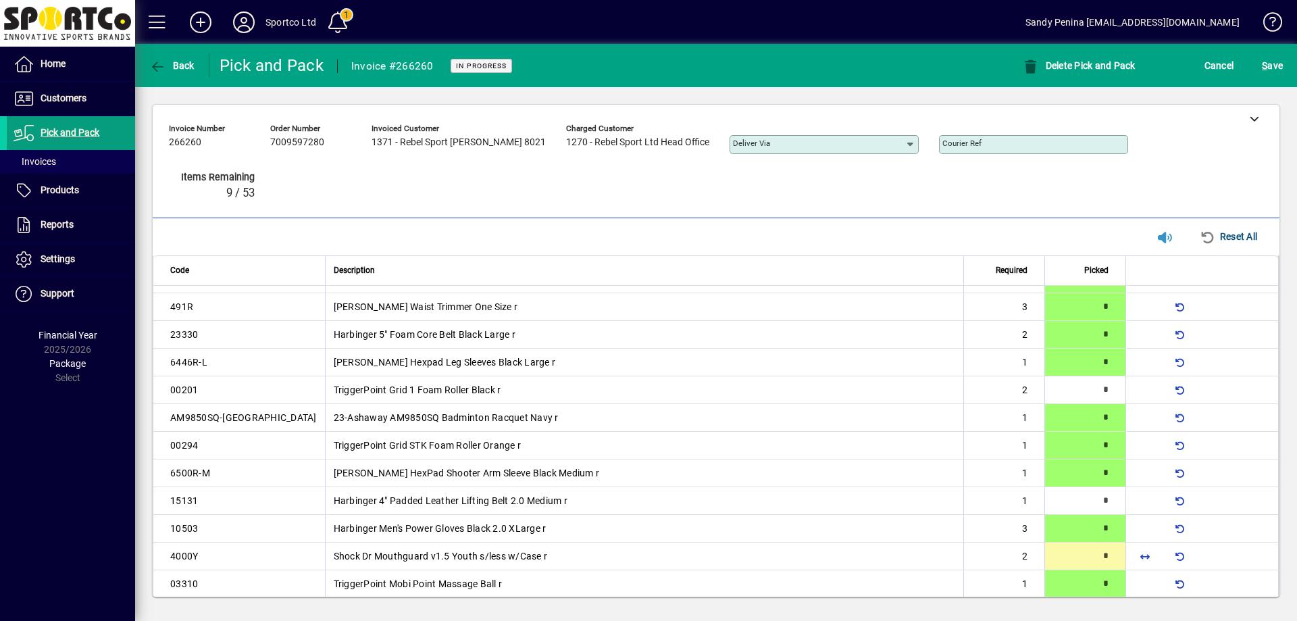
scroll to position [68, 0]
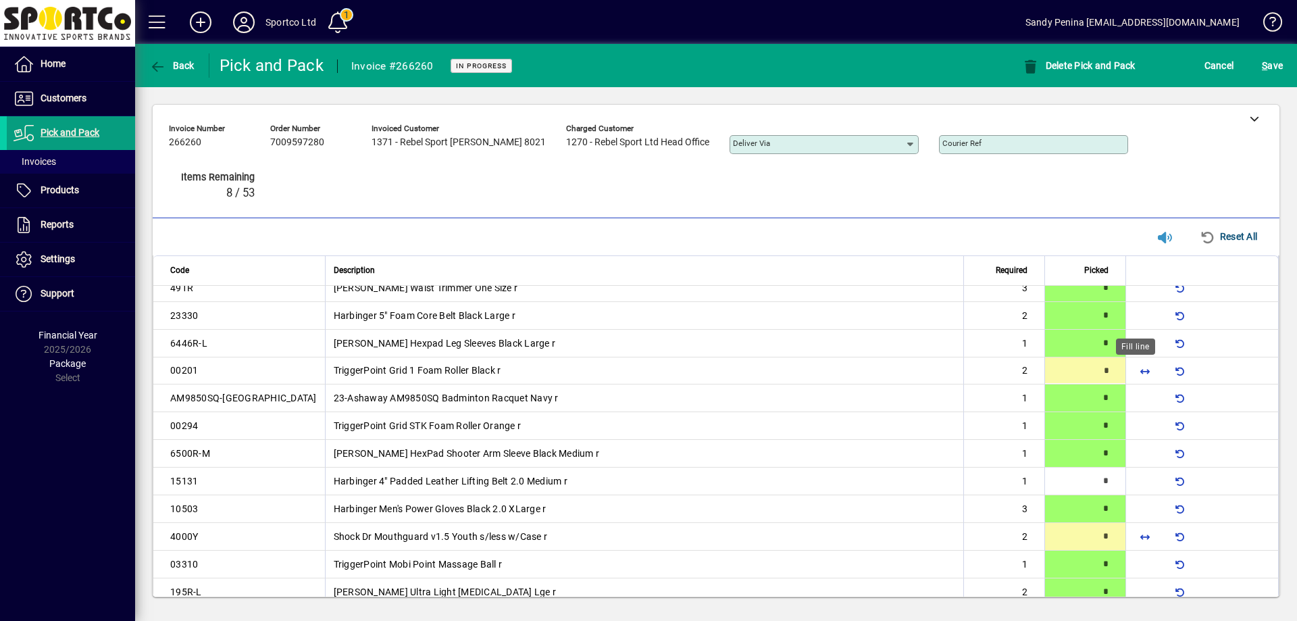
type input "*"
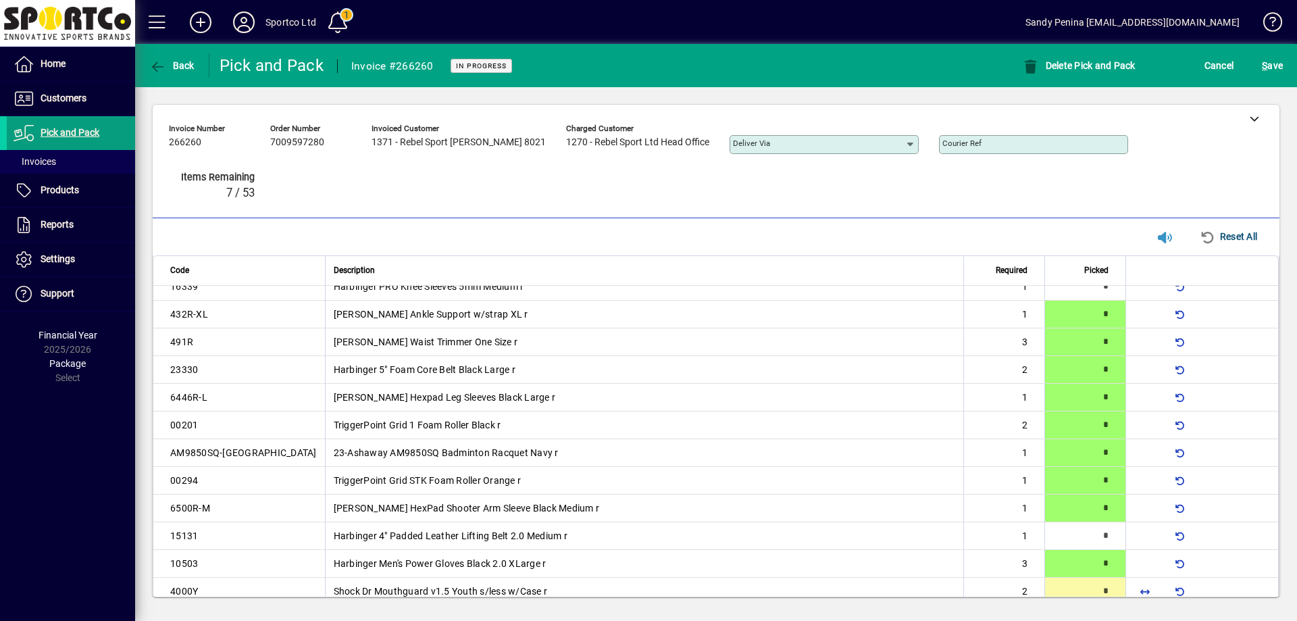
drag, startPoint x: 1132, startPoint y: 375, endPoint x: 1128, endPoint y: 384, distance: 9.7
drag, startPoint x: 1128, startPoint y: 384, endPoint x: 936, endPoint y: 423, distance: 195.7
click at [936, 423] on td "TriggerPoint Grid 1 Foam Roller Black r" at bounding box center [644, 425] width 639 height 28
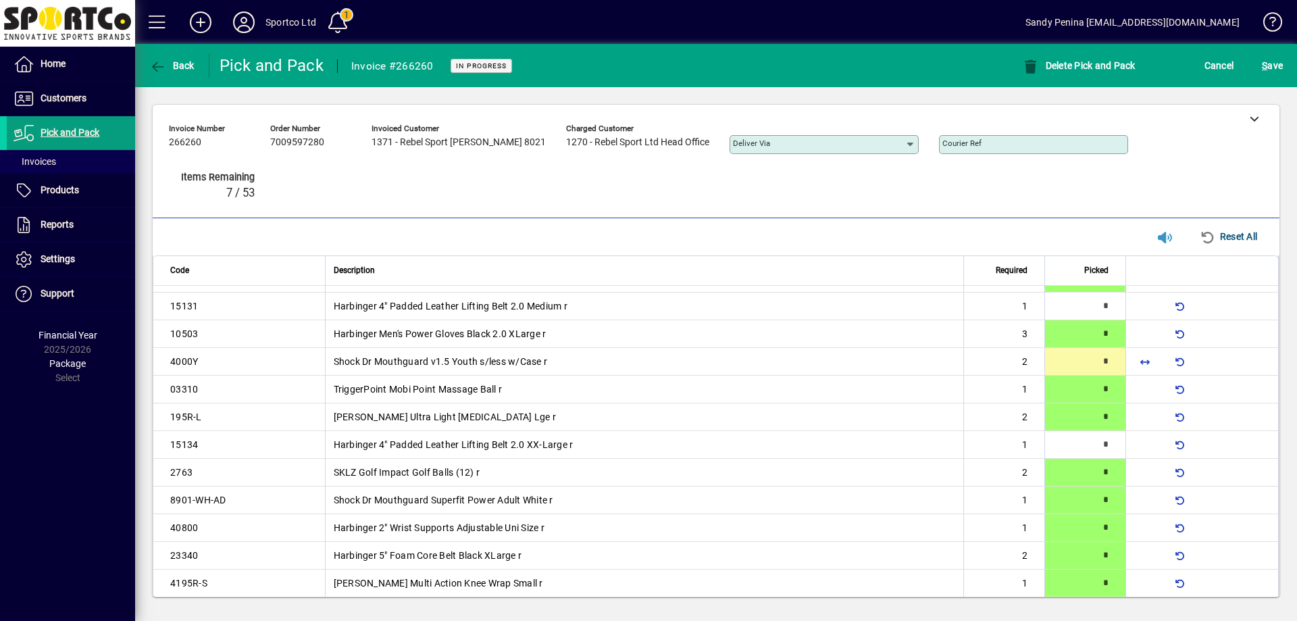
scroll to position [237, 0]
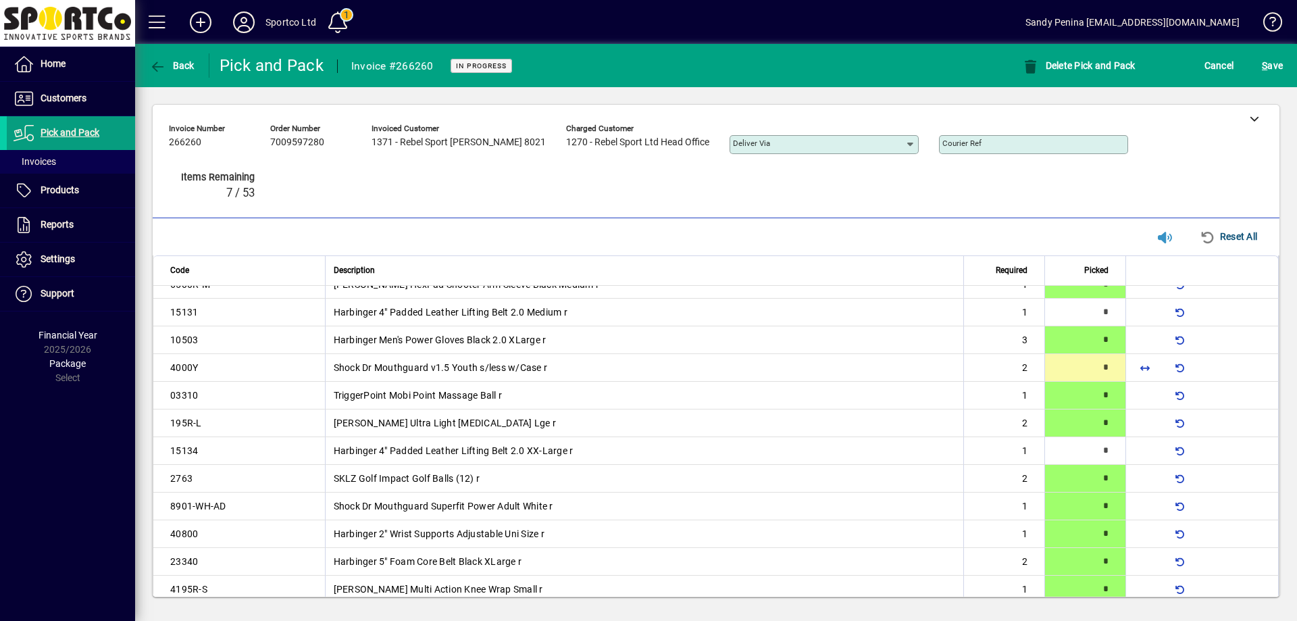
type input "*"
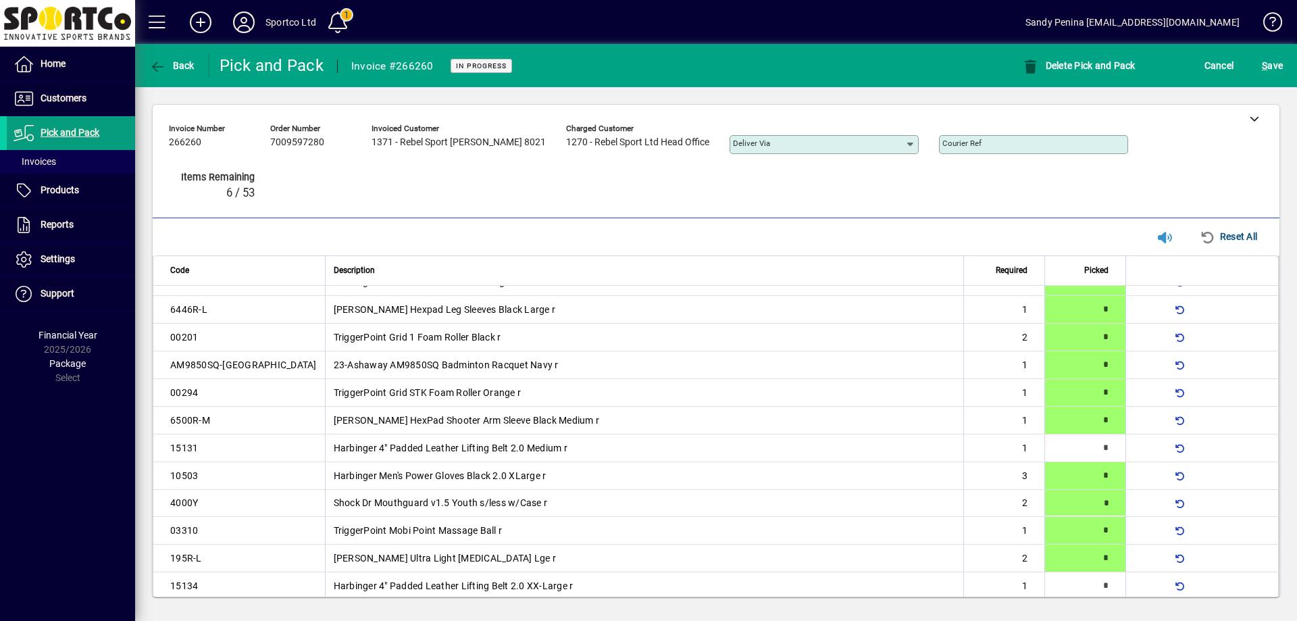
scroll to position [0, 0]
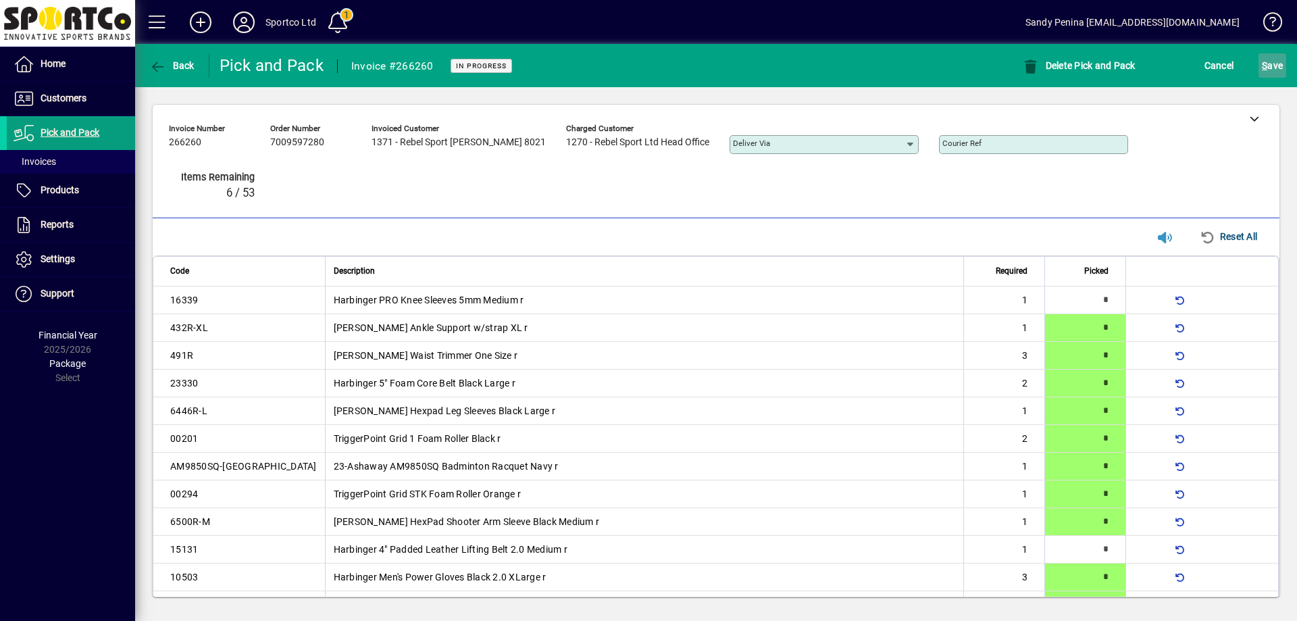
click at [1269, 71] on span "S ave" at bounding box center [1271, 66] width 21 height 22
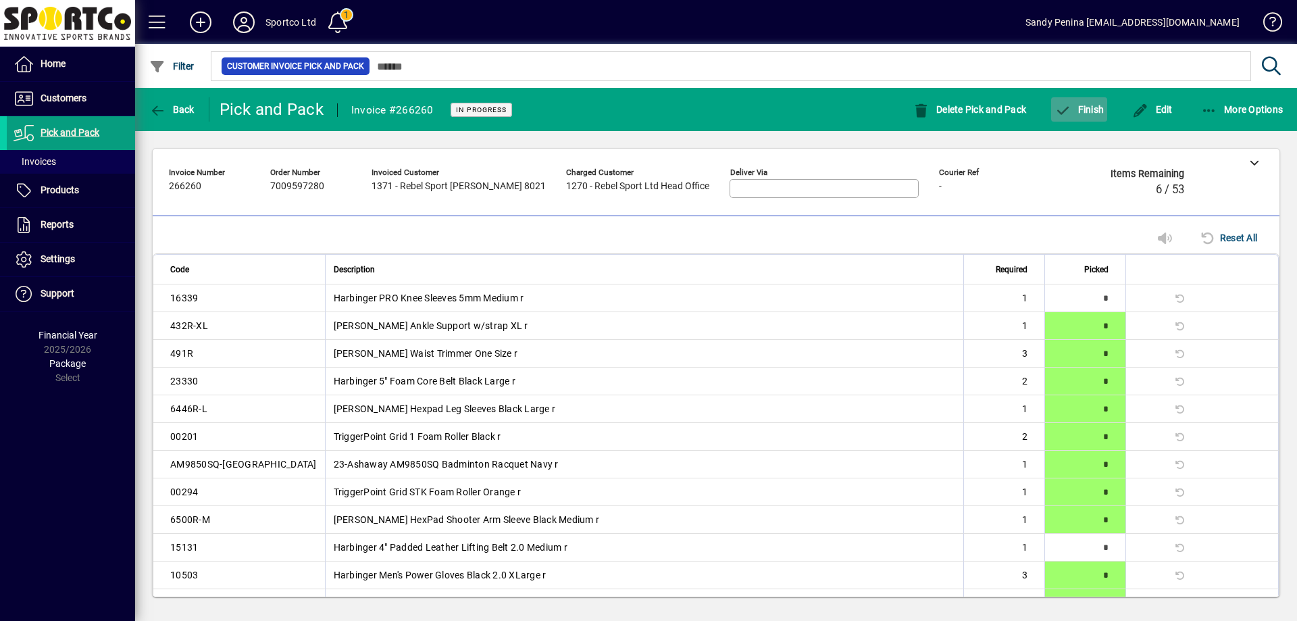
click at [1101, 114] on span "Finish" at bounding box center [1078, 109] width 49 height 11
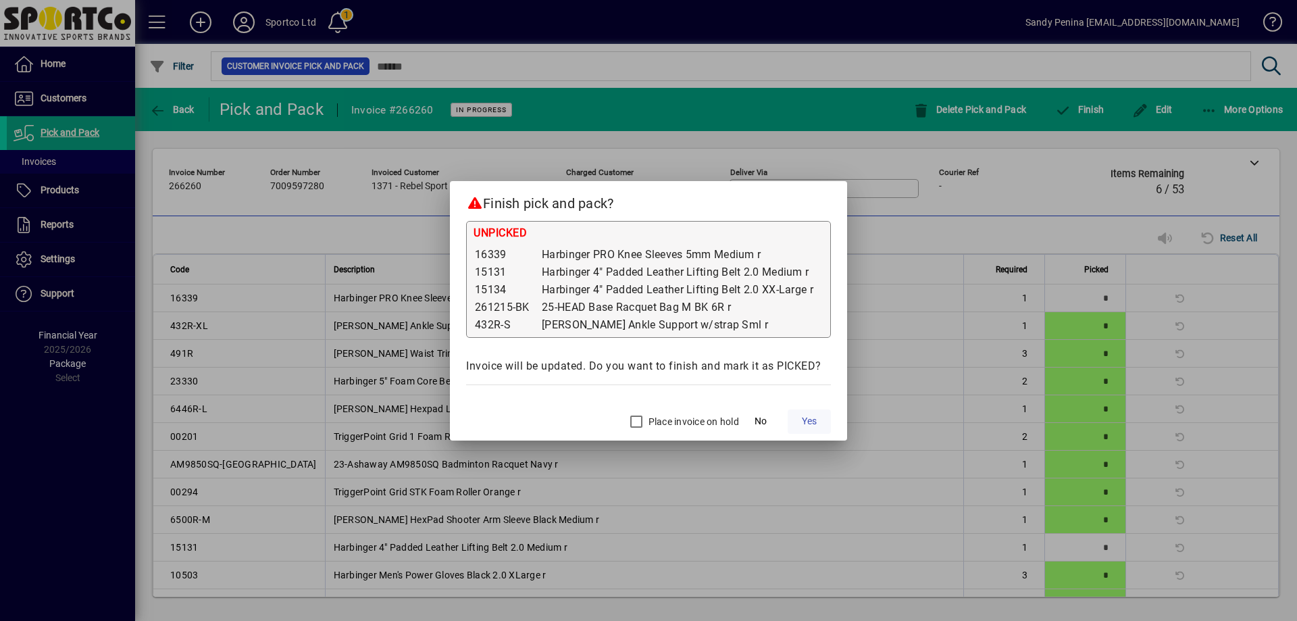
click at [805, 419] on span "Yes" at bounding box center [809, 421] width 15 height 14
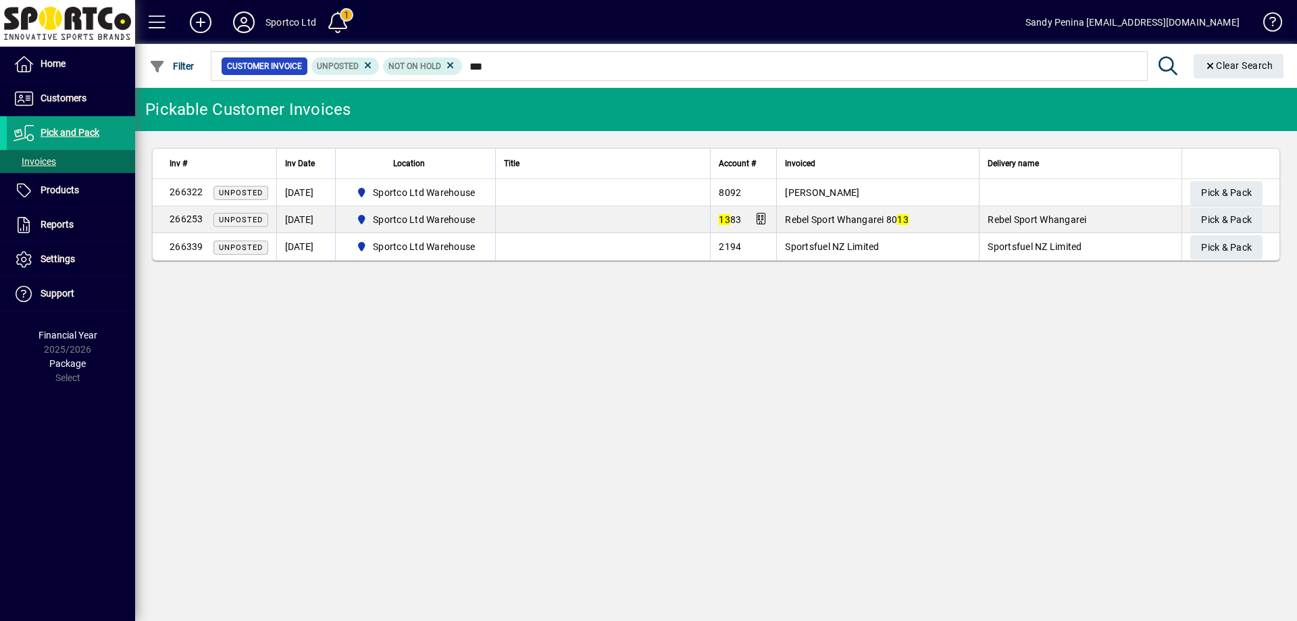
type input "****"
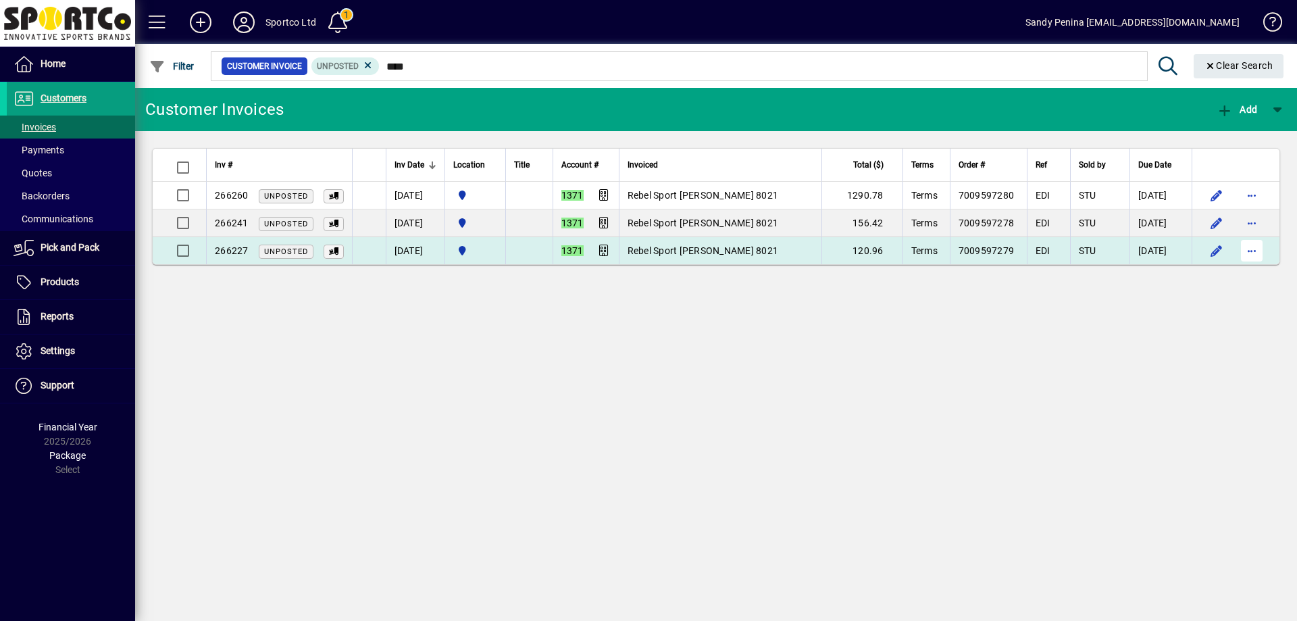
type input "****"
click at [1253, 255] on span "button" at bounding box center [1251, 250] width 32 height 32
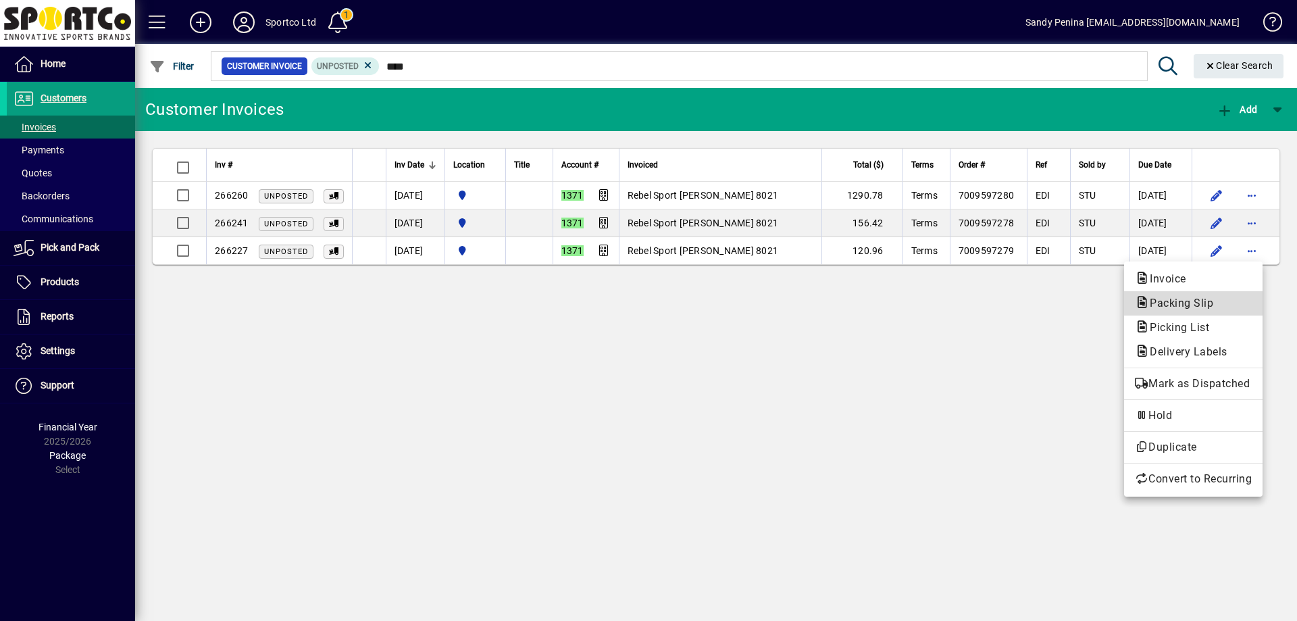
click at [1245, 299] on span "Packing Slip" at bounding box center [1193, 303] width 117 height 16
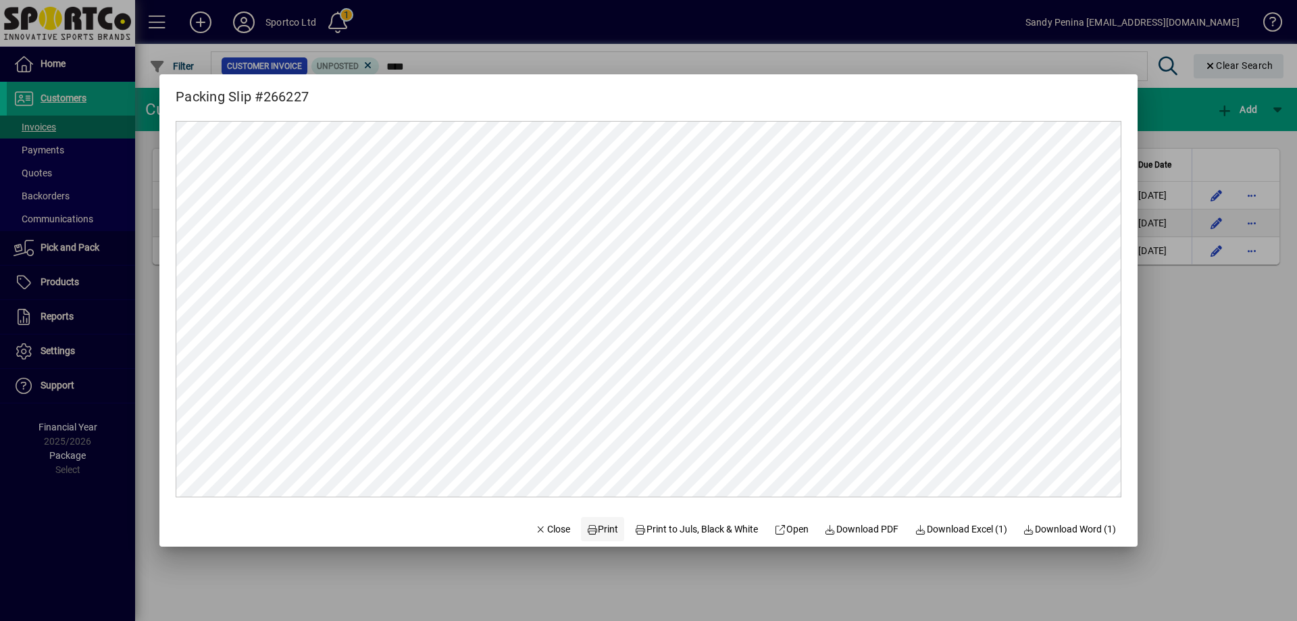
click at [586, 527] on icon at bounding box center [592, 529] width 12 height 9
click at [553, 532] on span "Close" at bounding box center [552, 529] width 35 height 14
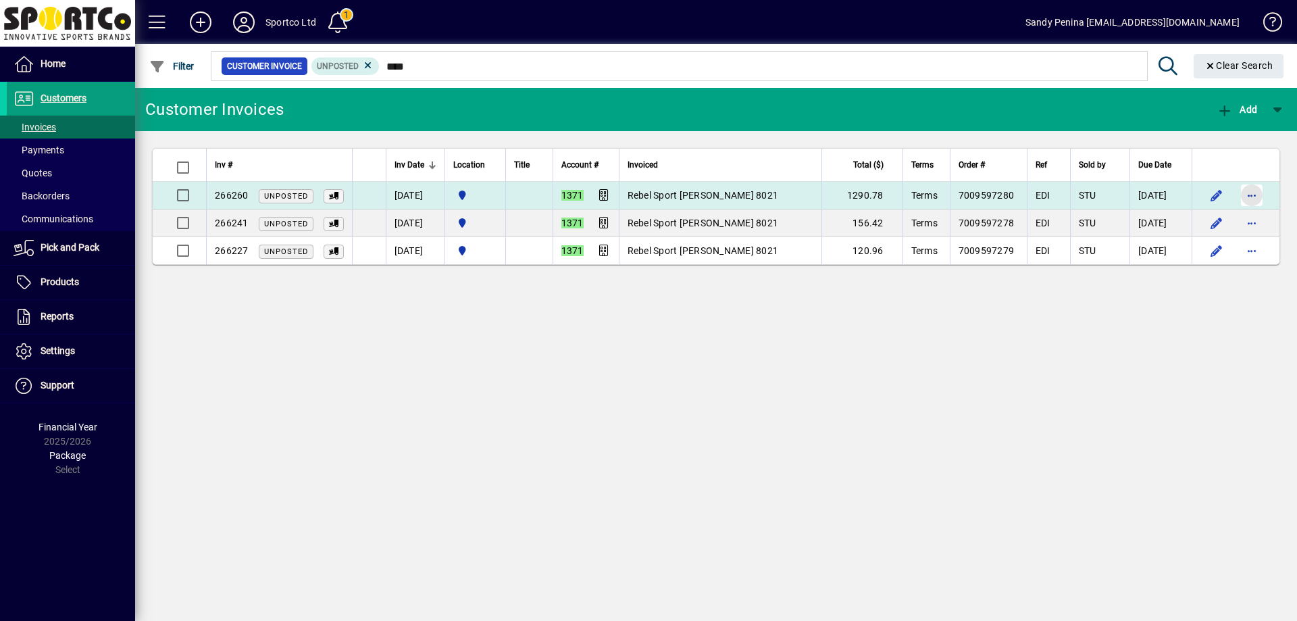
click at [1255, 192] on span "button" at bounding box center [1251, 195] width 32 height 32
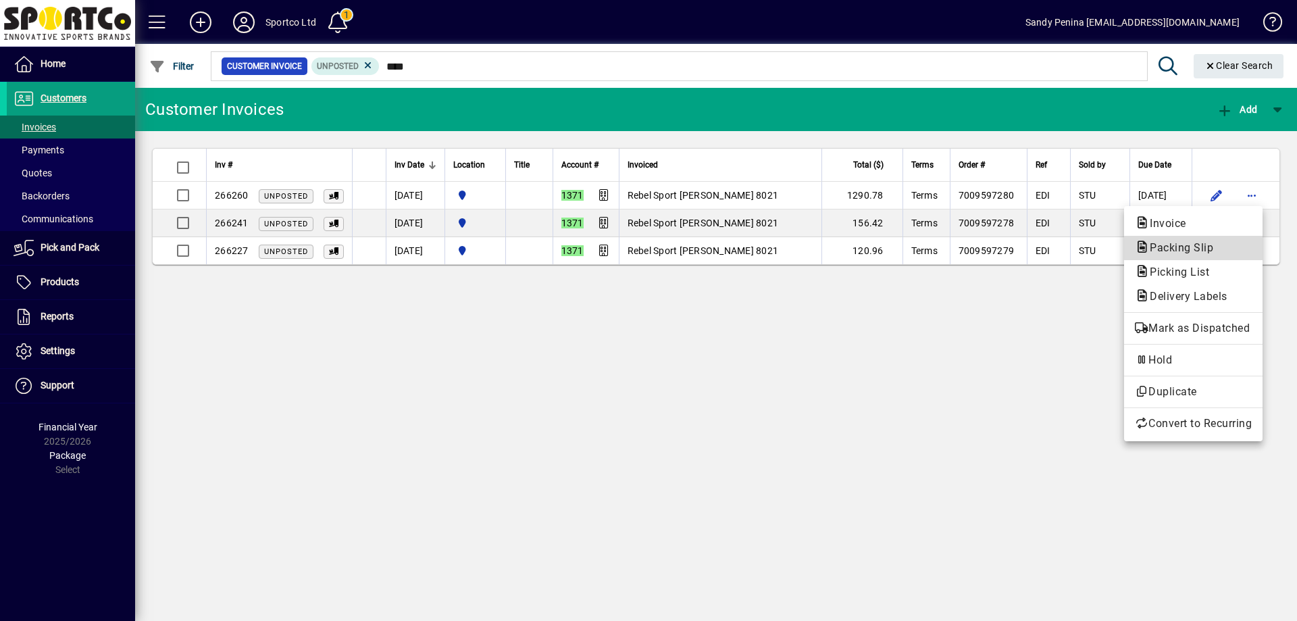
click at [1220, 251] on span "Packing Slip" at bounding box center [1193, 248] width 117 height 16
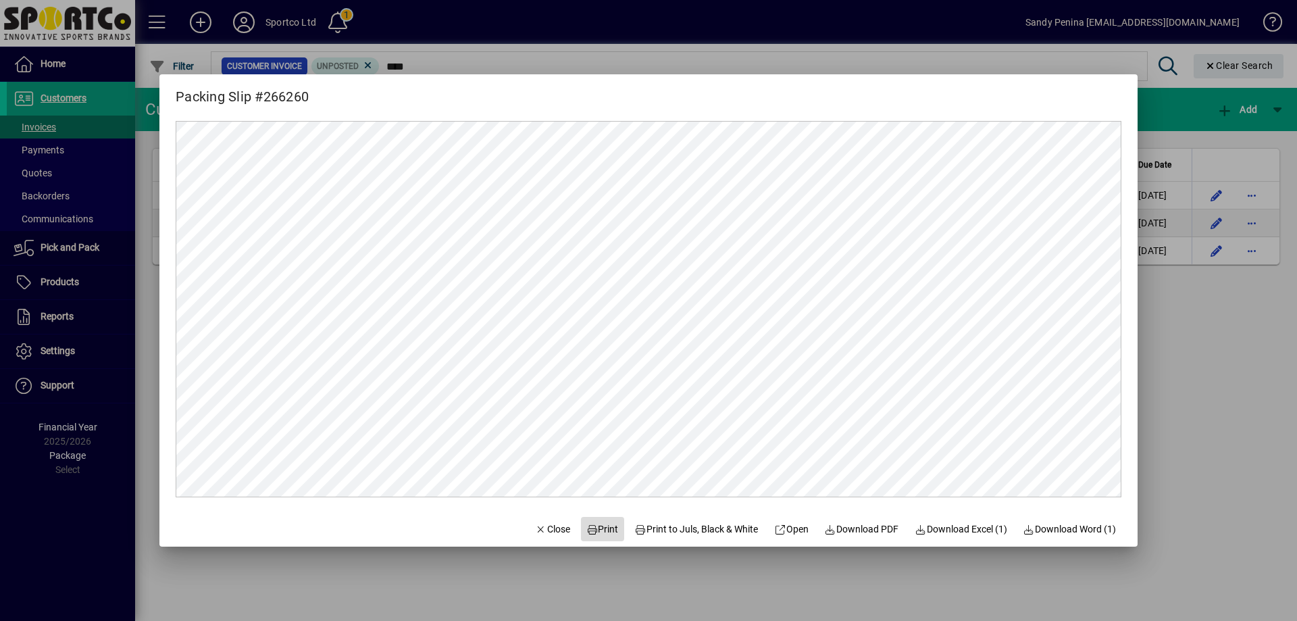
click at [603, 529] on span "Print" at bounding box center [602, 529] width 32 height 14
click at [548, 536] on span "Close" at bounding box center [552, 529] width 35 height 14
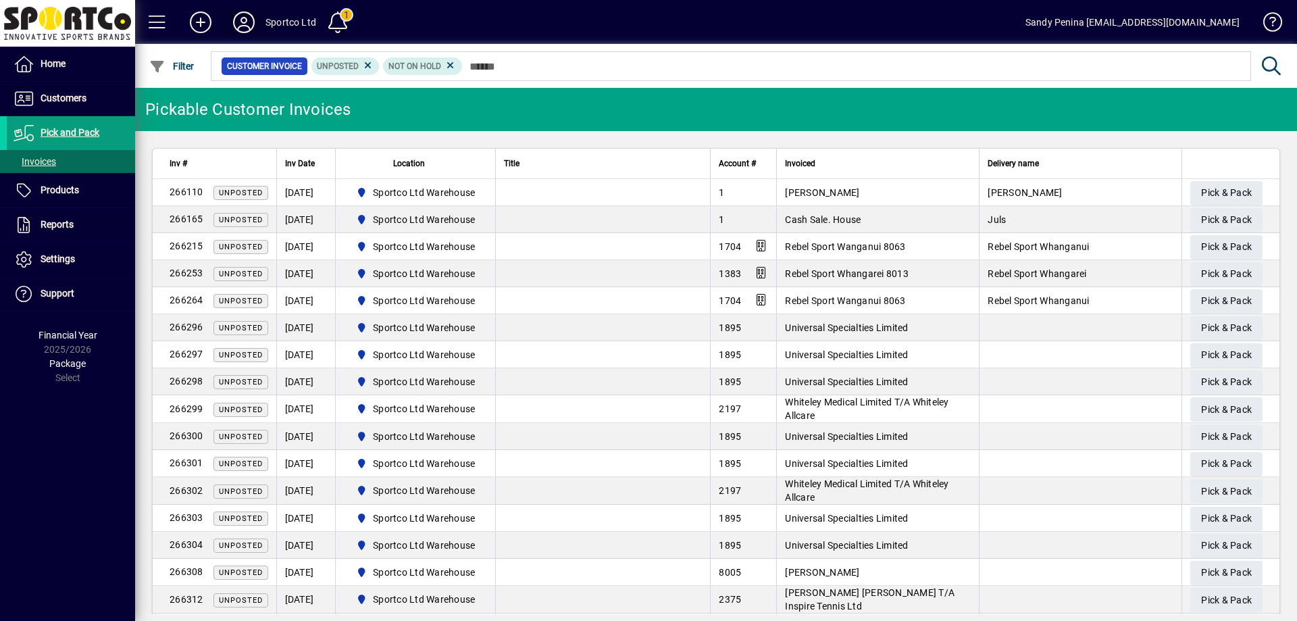
click at [253, 23] on icon at bounding box center [243, 22] width 27 height 22
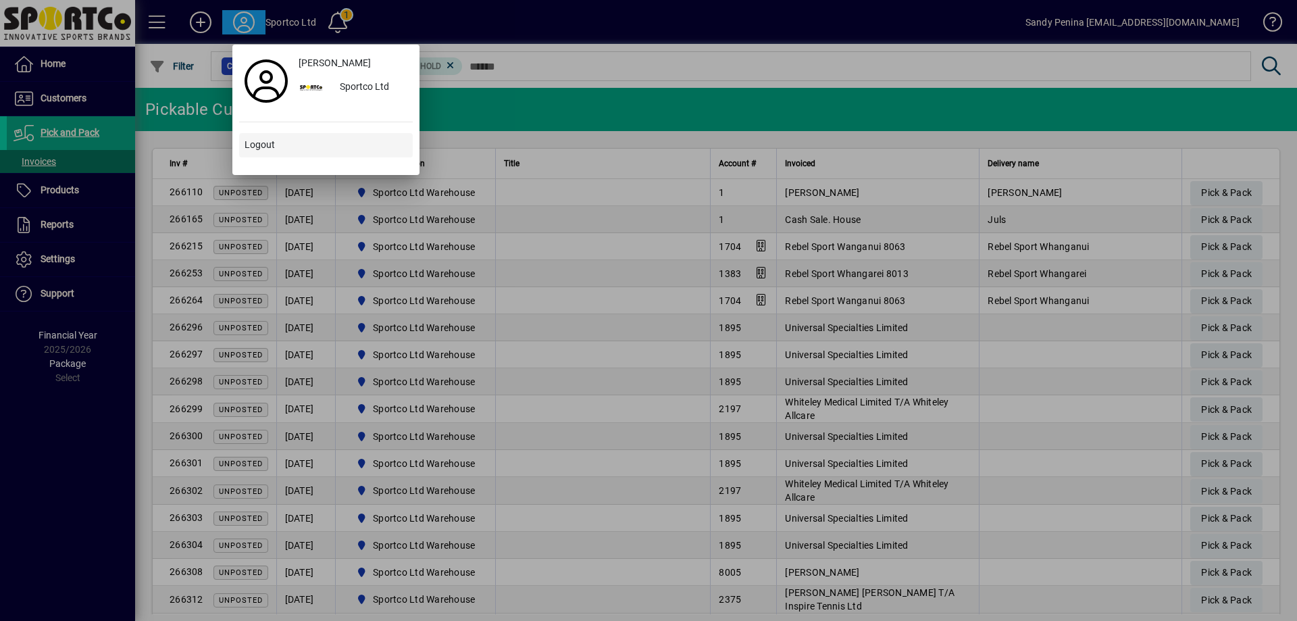
click at [271, 144] on span "Logout" at bounding box center [259, 145] width 30 height 14
